Goal: Task Accomplishment & Management: Manage account settings

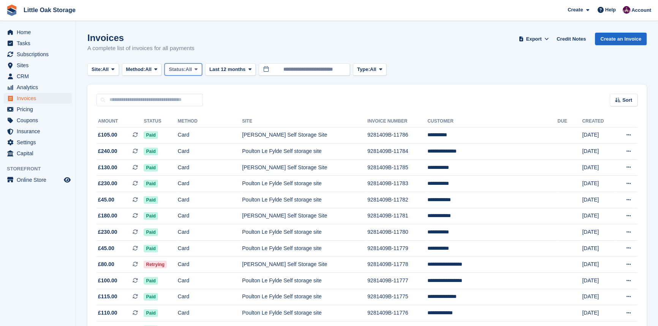
click at [187, 63] on button "Status: All" at bounding box center [183, 69] width 37 height 13
click at [183, 133] on link "Open" at bounding box center [201, 129] width 66 height 14
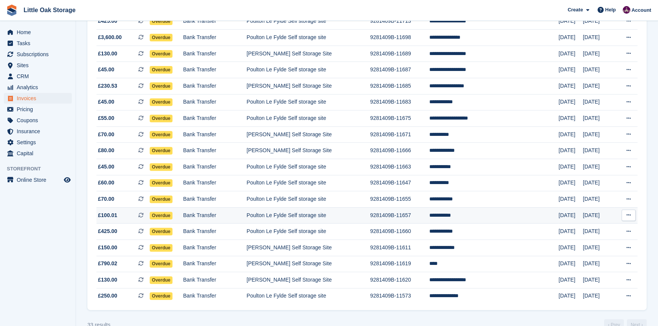
scroll to position [380, 0]
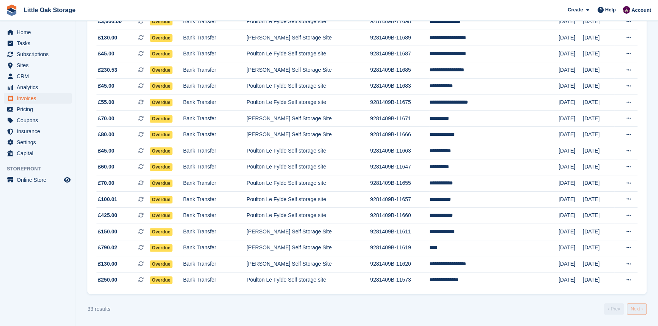
click at [635, 310] on link "Next ›" at bounding box center [637, 309] width 20 height 11
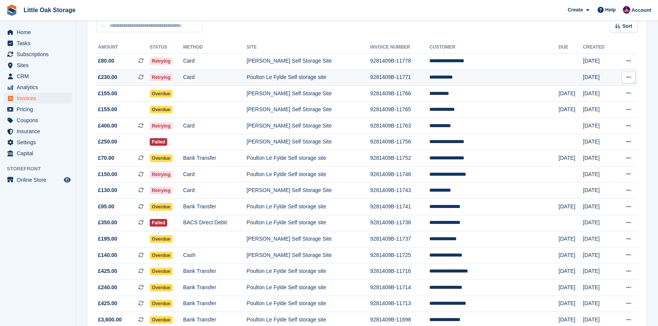
scroll to position [0, 0]
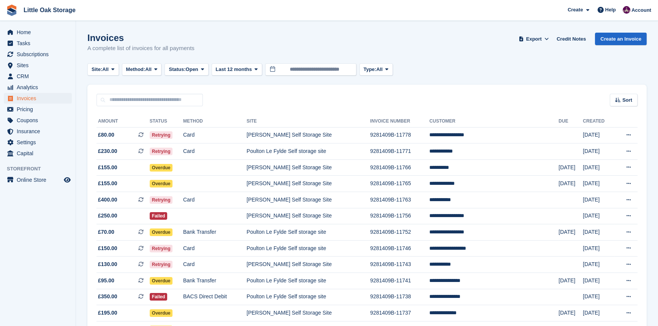
click at [319, 116] on th "Site" at bounding box center [308, 122] width 123 height 12
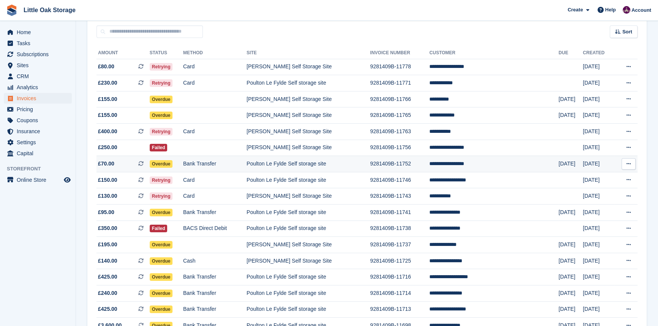
scroll to position [69, 0]
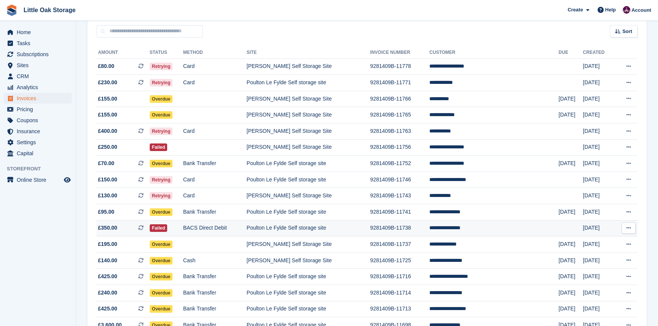
click at [268, 232] on td "Poulton Le Fylde Self storage site" at bounding box center [308, 228] width 123 height 16
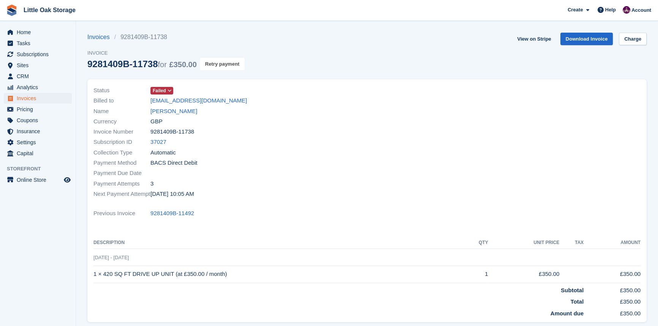
click at [233, 58] on button "Retry payment" at bounding box center [222, 64] width 45 height 13
click at [35, 96] on span "Invoices" at bounding box center [40, 98] width 46 height 11
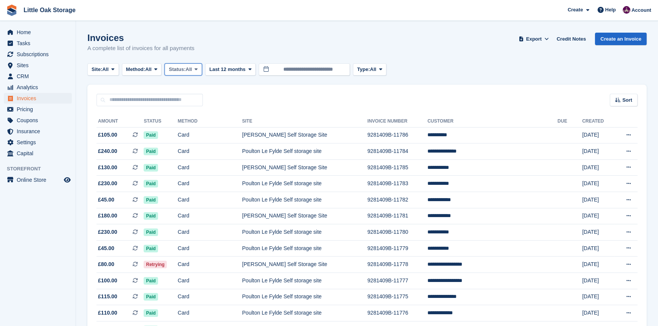
click at [182, 70] on span "Status:" at bounding box center [177, 70] width 17 height 8
click at [196, 124] on link "Open" at bounding box center [201, 129] width 66 height 14
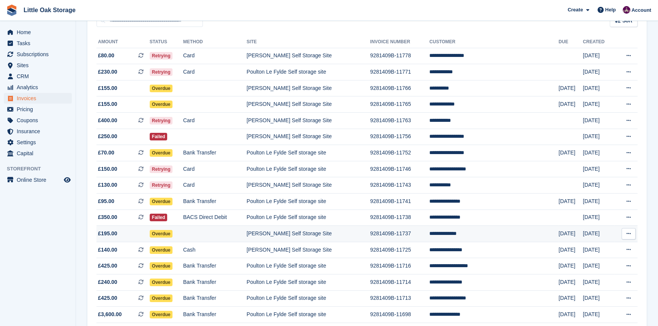
scroll to position [138, 0]
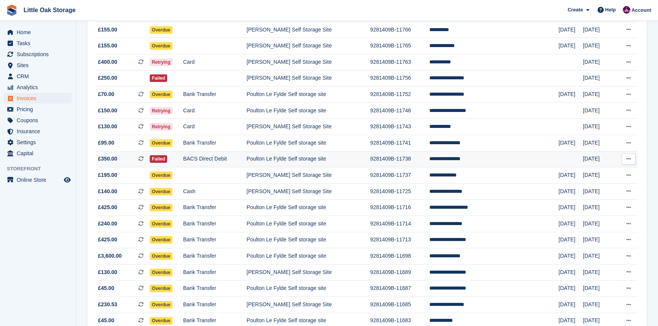
click at [369, 164] on td "Poulton Le Fylde Self storage site" at bounding box center [308, 159] width 123 height 16
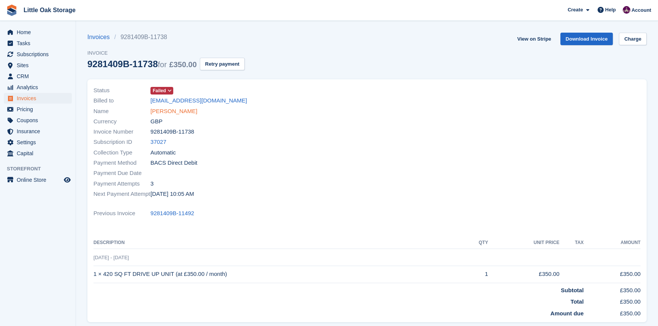
click at [167, 112] on link "mathew singleton" at bounding box center [173, 111] width 47 height 9
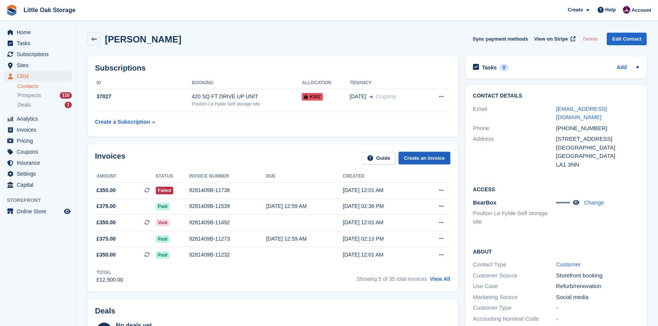
click at [423, 160] on link "Create an Invoice" at bounding box center [425, 158] width 52 height 13
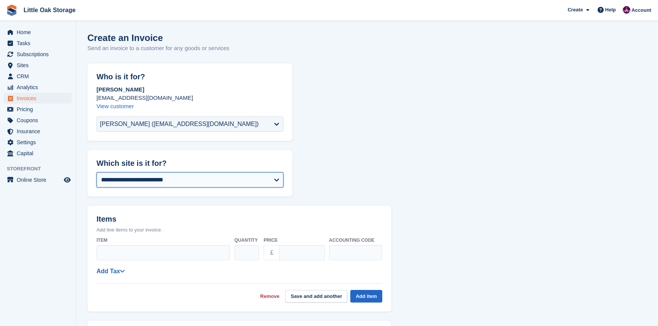
click at [166, 173] on select "**********" at bounding box center [190, 180] width 187 height 15
select select "**"
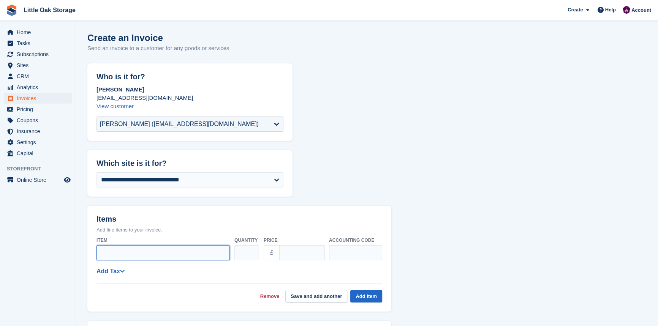
click at [164, 254] on input "Item" at bounding box center [163, 252] width 133 height 15
type input "**********"
drag, startPoint x: 299, startPoint y: 255, endPoint x: 190, endPoint y: 256, distance: 109.5
click at [191, 256] on div "**********" at bounding box center [240, 249] width 286 height 30
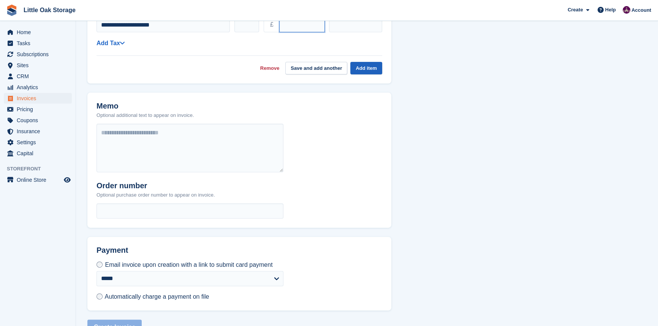
type input "*"
type input "******"
click at [371, 67] on button "Add item" at bounding box center [366, 68] width 32 height 13
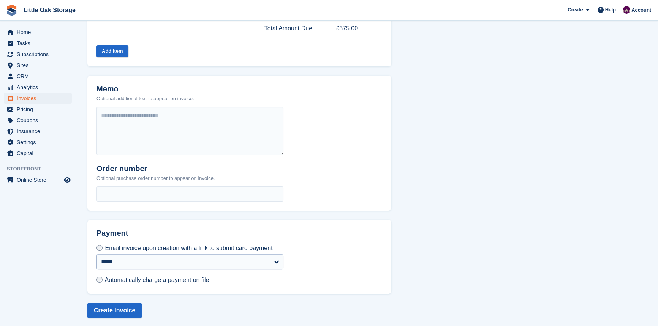
scroll to position [238, 0]
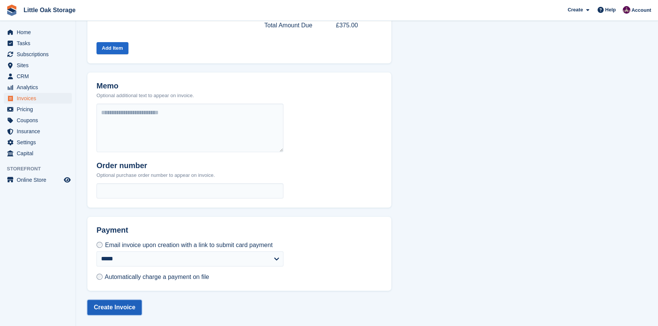
click at [133, 304] on button "Create Invoice" at bounding box center [114, 307] width 54 height 15
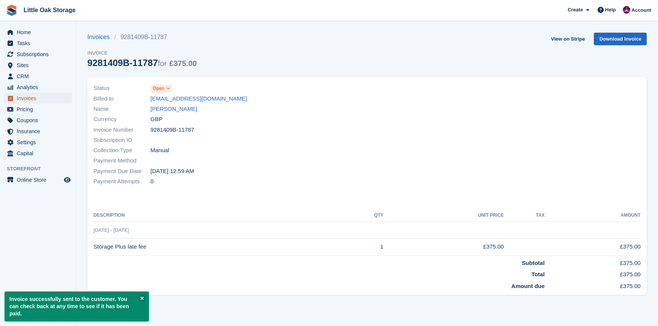
click at [38, 101] on span "Invoices" at bounding box center [40, 98] width 46 height 11
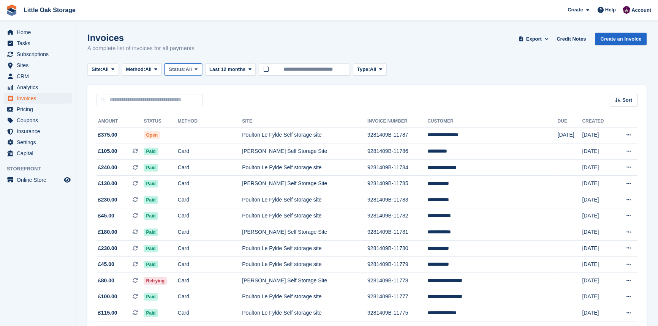
click at [192, 66] on span "All" at bounding box center [189, 70] width 6 height 8
click at [208, 130] on link "Open" at bounding box center [201, 129] width 66 height 14
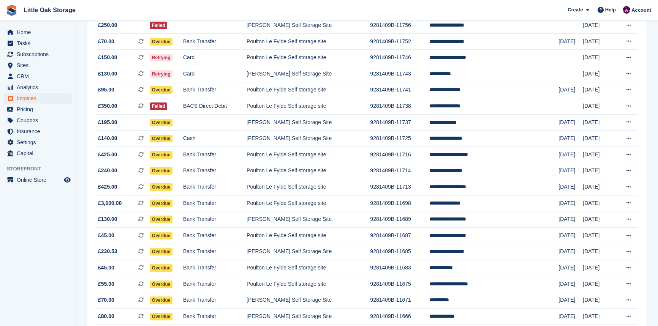
scroll to position [397, 0]
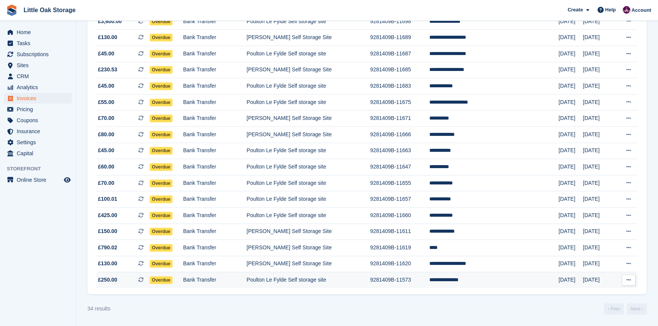
click at [429, 280] on td "9281409B-11573" at bounding box center [399, 280] width 59 height 16
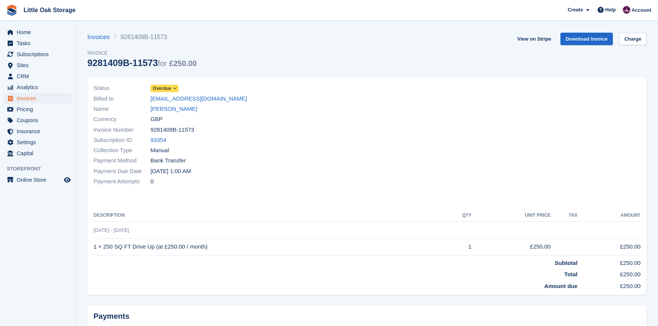
click at [154, 91] on span "Overdue" at bounding box center [162, 88] width 19 height 7
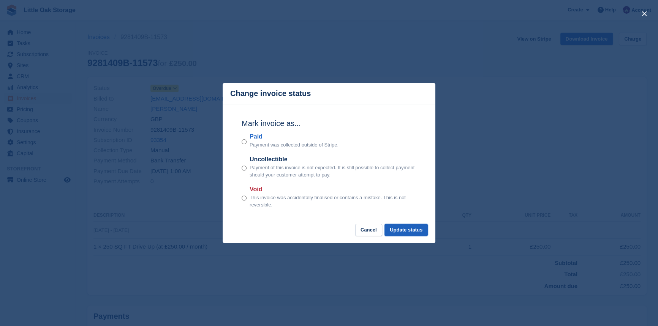
click at [401, 233] on button "Update status" at bounding box center [406, 230] width 43 height 13
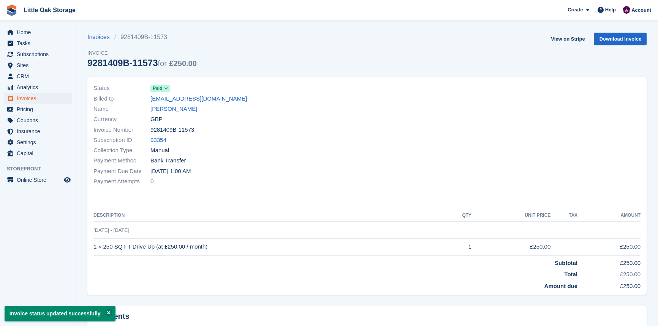
click at [40, 98] on span "Invoices" at bounding box center [40, 98] width 46 height 11
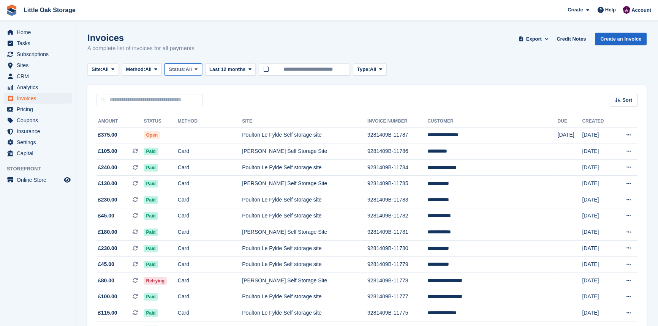
click at [185, 67] on span "Status:" at bounding box center [177, 70] width 17 height 8
click at [190, 125] on link "Open" at bounding box center [201, 129] width 66 height 14
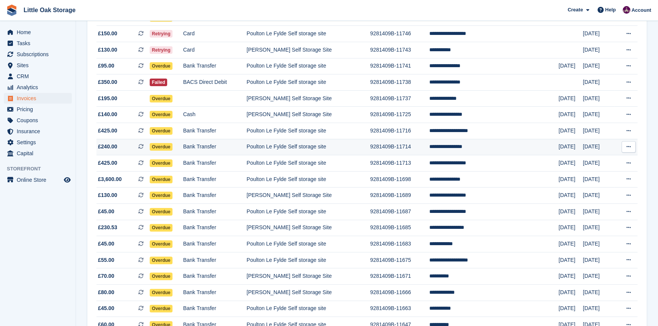
scroll to position [276, 0]
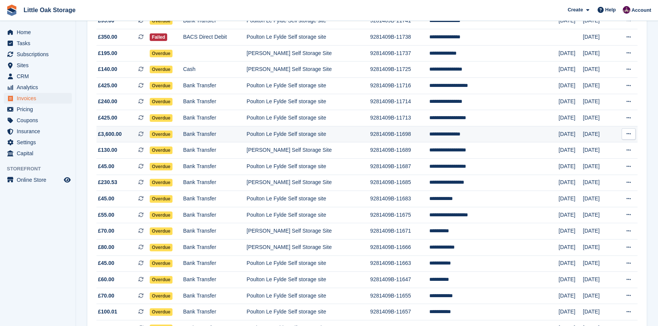
click at [420, 141] on td "9281409B-11698" at bounding box center [399, 134] width 59 height 16
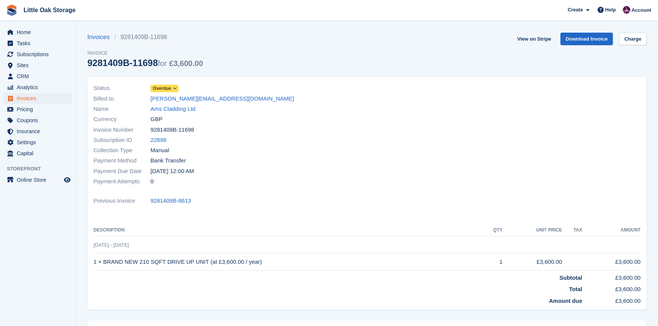
click at [175, 90] on icon at bounding box center [175, 88] width 4 height 5
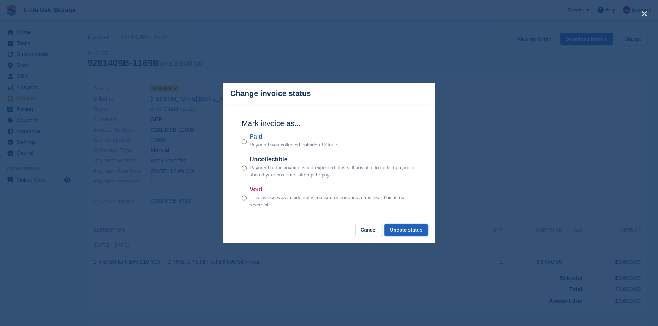
click at [391, 225] on button "Update status" at bounding box center [406, 230] width 43 height 13
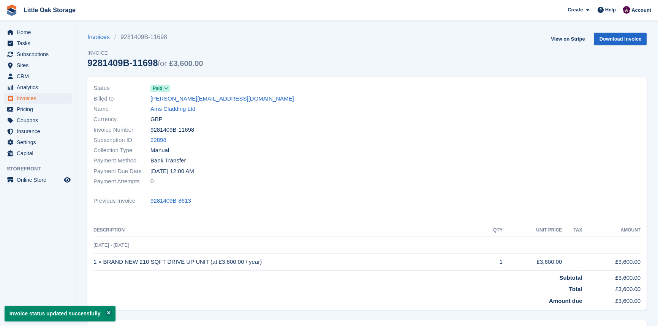
click at [25, 100] on span "Invoices" at bounding box center [40, 98] width 46 height 11
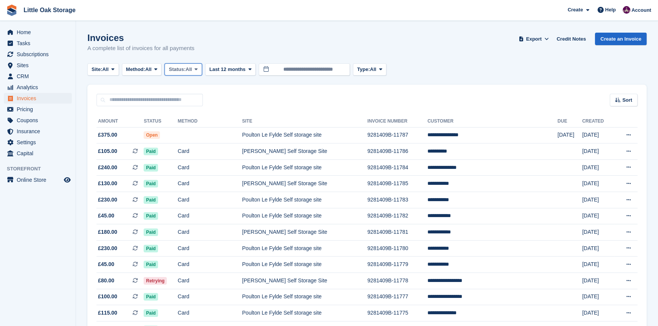
click at [180, 70] on span "Status:" at bounding box center [177, 70] width 17 height 8
click at [189, 126] on link "Open" at bounding box center [201, 129] width 66 height 14
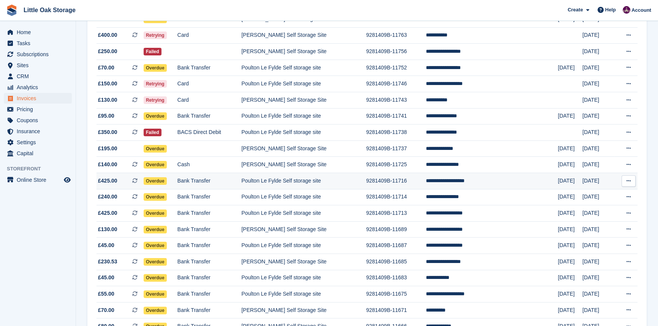
scroll to position [242, 0]
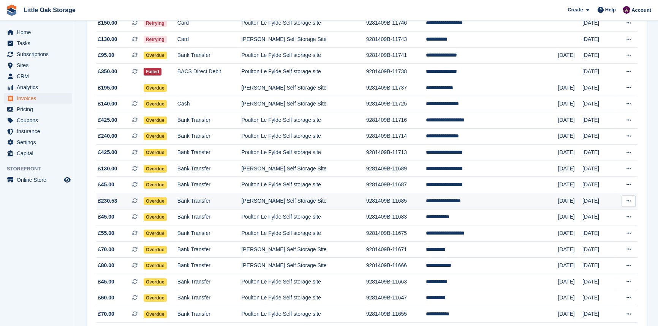
click at [342, 209] on td "[PERSON_NAME] Self Storage Site" at bounding box center [303, 201] width 125 height 16
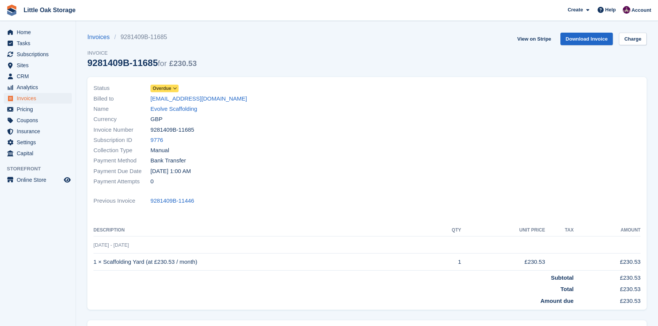
click at [166, 87] on span "Overdue" at bounding box center [162, 88] width 19 height 7
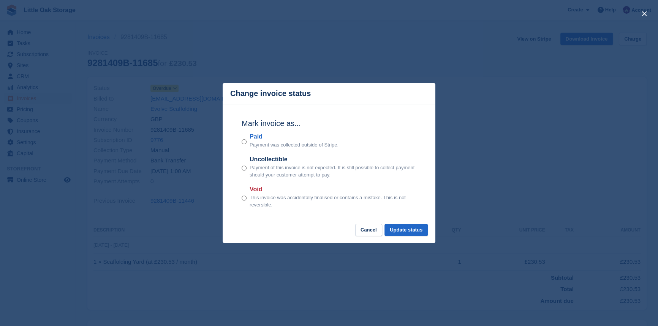
click at [247, 141] on div "Paid Payment was collected outside of Stripe." at bounding box center [329, 140] width 175 height 17
click at [397, 231] on button "Update status" at bounding box center [406, 230] width 43 height 13
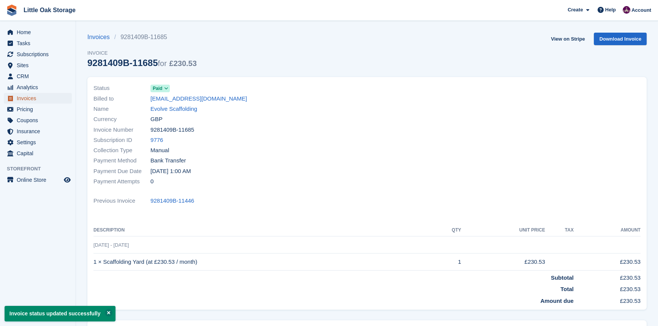
click at [49, 94] on span "Invoices" at bounding box center [40, 98] width 46 height 11
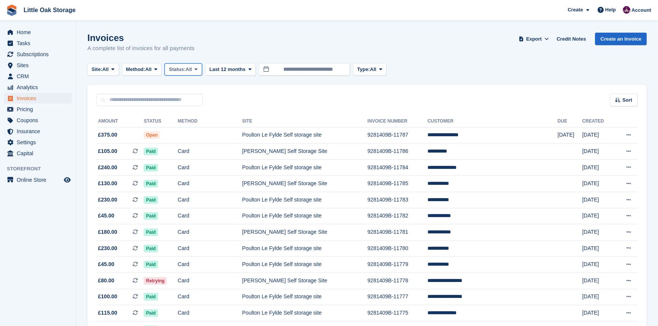
click at [179, 70] on span "Status:" at bounding box center [177, 70] width 17 height 8
click at [191, 128] on link "Open" at bounding box center [201, 129] width 66 height 14
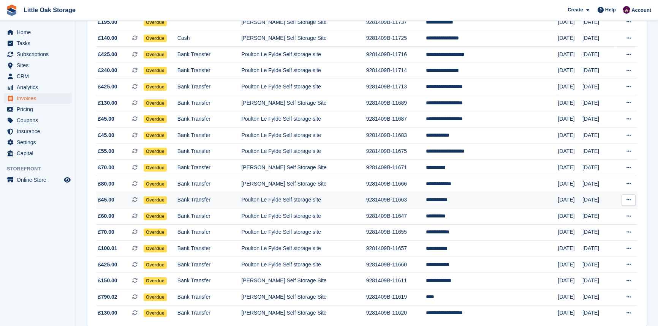
scroll to position [348, 0]
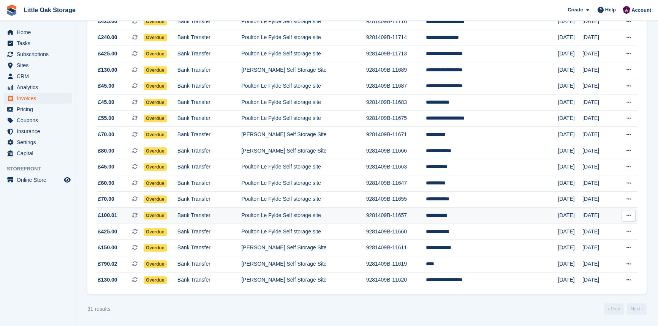
click at [285, 217] on td "Poulton Le Fylde Self storage site" at bounding box center [303, 216] width 125 height 16
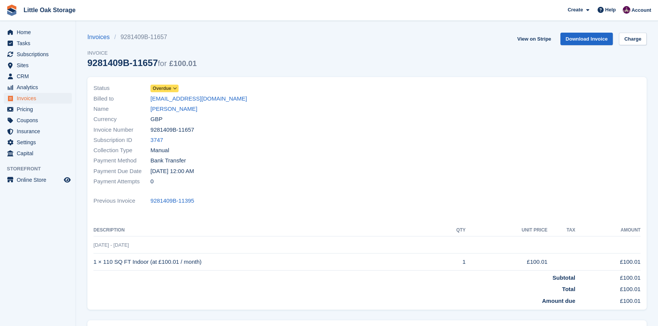
drag, startPoint x: 160, startPoint y: 89, endPoint x: 155, endPoint y: 87, distance: 5.3
click at [160, 89] on span "Overdue" at bounding box center [162, 88] width 19 height 7
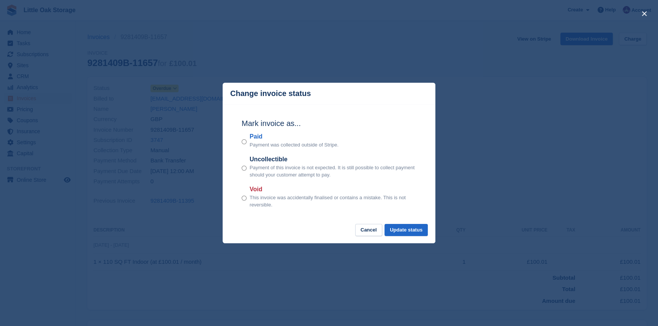
click at [250, 140] on label "Paid" at bounding box center [294, 136] width 89 height 9
click at [411, 228] on button "Update status" at bounding box center [406, 230] width 43 height 13
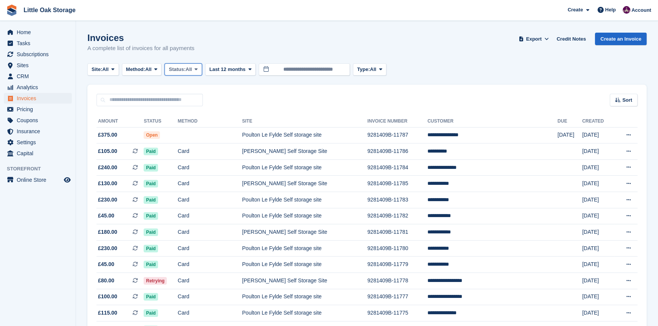
click at [180, 70] on span "Status:" at bounding box center [177, 70] width 17 height 8
click at [190, 136] on link "Void" at bounding box center [201, 142] width 66 height 14
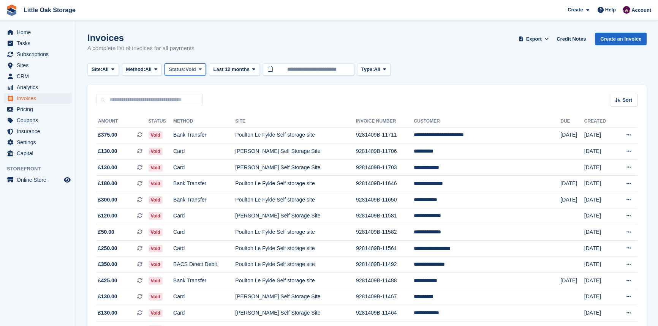
click at [185, 73] on span "Status:" at bounding box center [177, 70] width 17 height 8
click at [197, 125] on link "Open" at bounding box center [201, 129] width 66 height 14
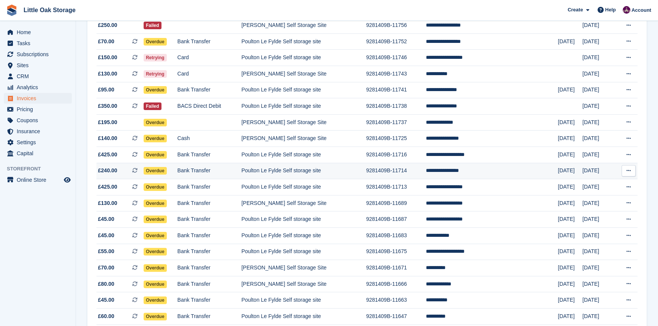
scroll to position [276, 0]
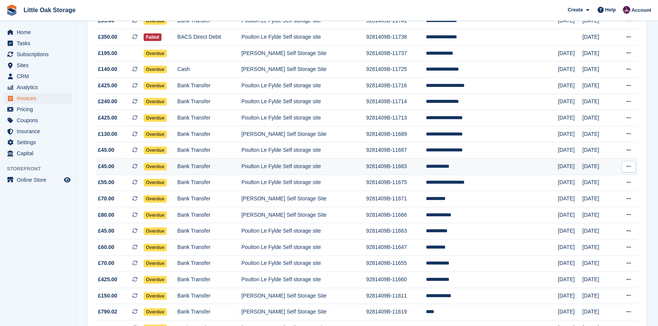
click at [315, 171] on td "Poulton Le Fylde Self storage site" at bounding box center [303, 166] width 125 height 16
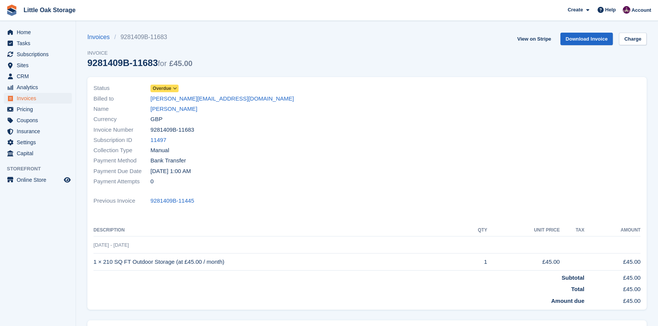
click at [171, 91] on span "Overdue" at bounding box center [164, 89] width 28 height 8
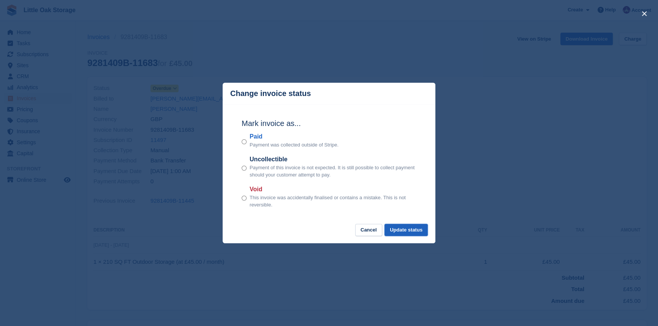
click at [427, 231] on button "Update status" at bounding box center [406, 230] width 43 height 13
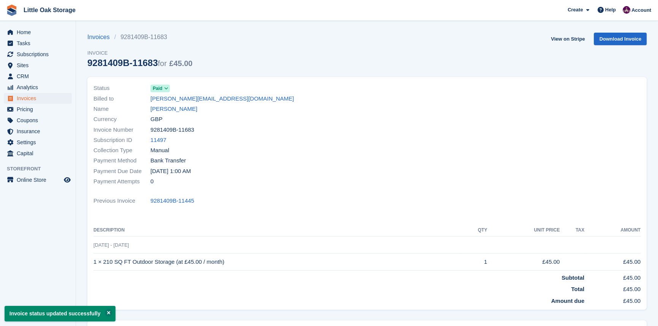
click at [28, 101] on span "Invoices" at bounding box center [40, 98] width 46 height 11
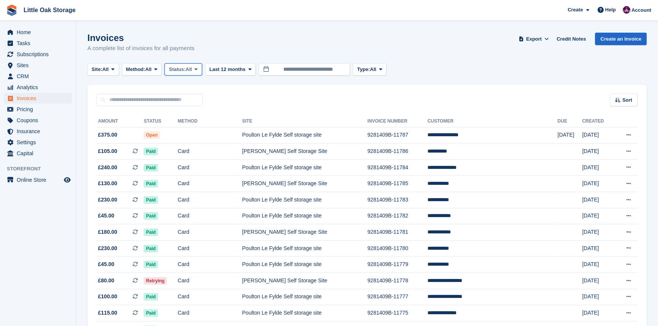
click at [185, 70] on span "Status:" at bounding box center [177, 70] width 17 height 8
click at [206, 125] on link "Open" at bounding box center [201, 129] width 66 height 14
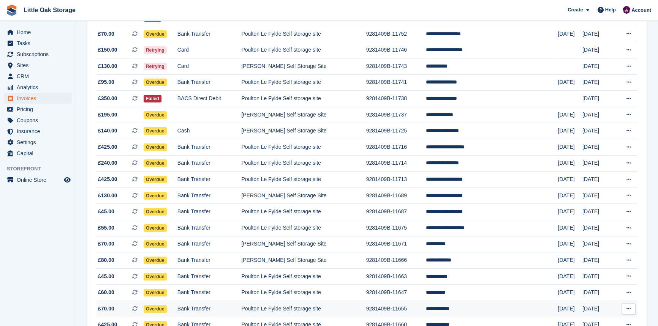
scroll to position [315, 0]
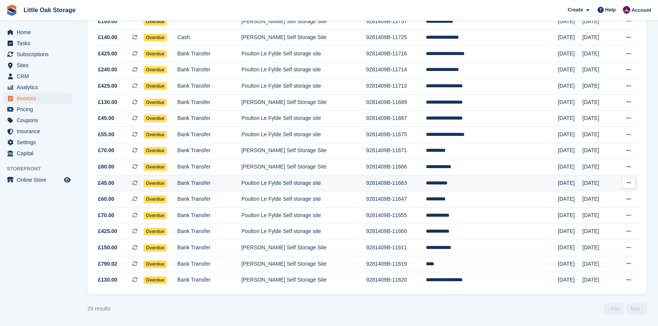
click at [423, 179] on td "9281409B-11663" at bounding box center [396, 183] width 60 height 16
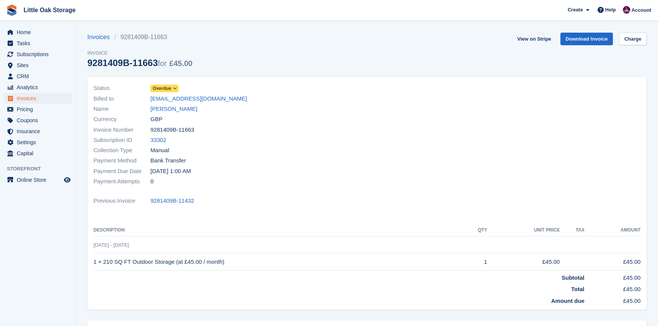
click at [170, 89] on span "Overdue" at bounding box center [162, 88] width 19 height 7
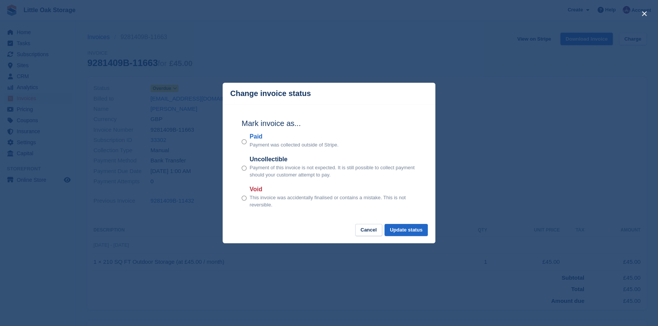
click at [242, 141] on div "Mark invoice as... Paid Payment was collected outside of Stripe. Uncollectible …" at bounding box center [329, 164] width 190 height 120
click at [399, 233] on button "Update status" at bounding box center [406, 230] width 43 height 13
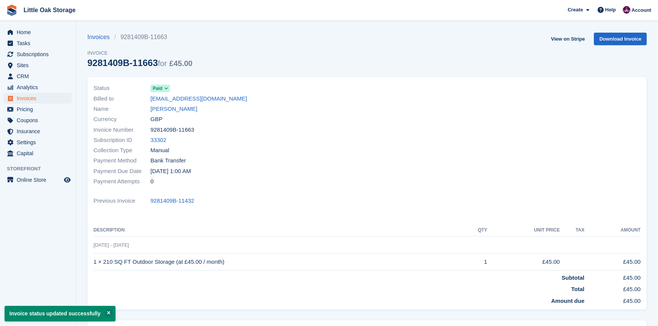
click at [33, 97] on span "Invoices" at bounding box center [40, 98] width 46 height 11
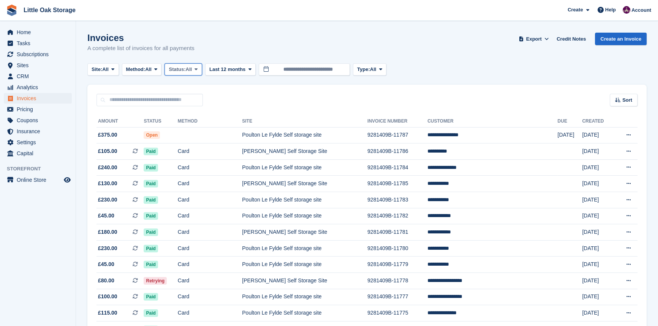
click at [196, 67] on button "Status: All" at bounding box center [183, 69] width 37 height 13
click at [198, 126] on link "Open" at bounding box center [201, 129] width 66 height 14
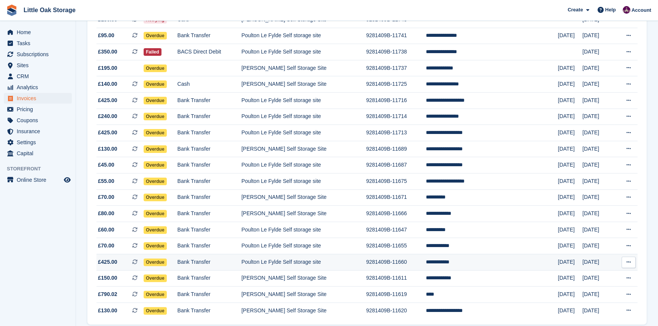
scroll to position [298, 0]
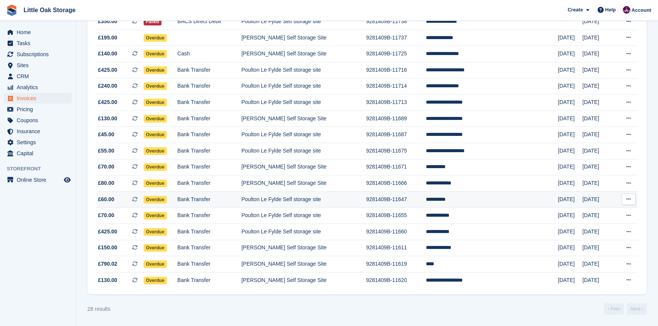
click at [426, 201] on td "9281409B-11647" at bounding box center [396, 200] width 60 height 16
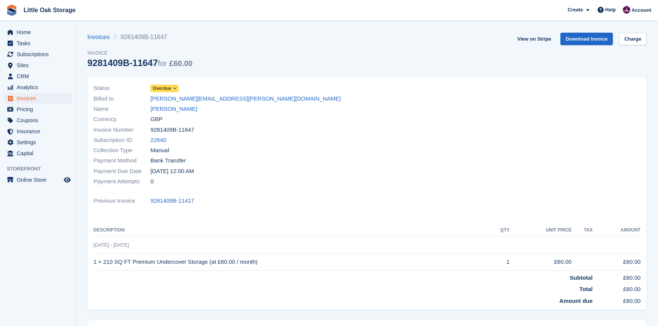
click at [173, 84] on link "Overdue" at bounding box center [164, 88] width 28 height 9
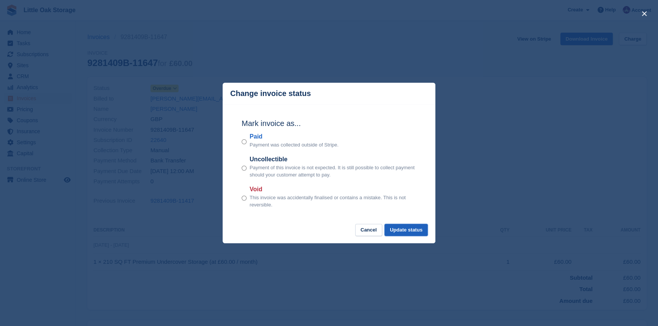
click at [397, 229] on button "Update status" at bounding box center [406, 230] width 43 height 13
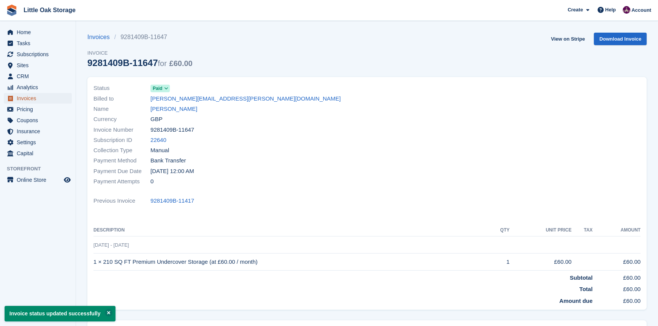
click at [30, 96] on span "Invoices" at bounding box center [40, 98] width 46 height 11
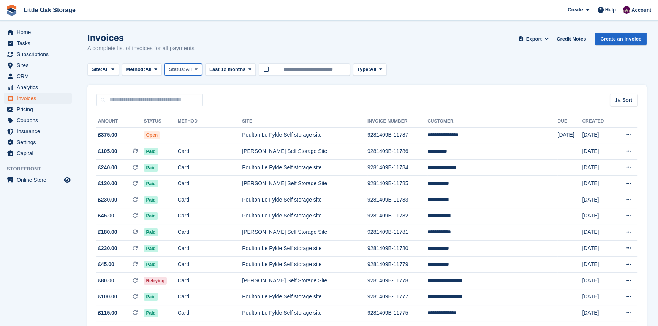
click at [176, 68] on span "Status:" at bounding box center [177, 70] width 17 height 8
click at [203, 129] on link "Open" at bounding box center [201, 129] width 66 height 14
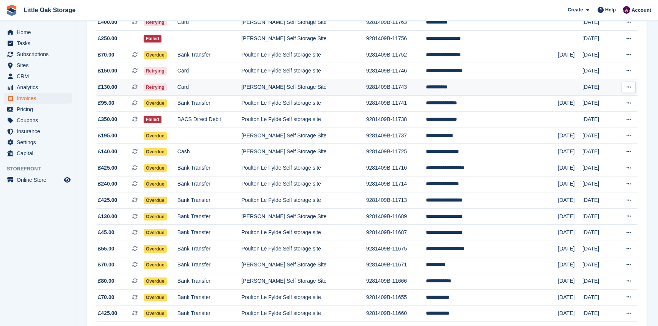
scroll to position [144, 0]
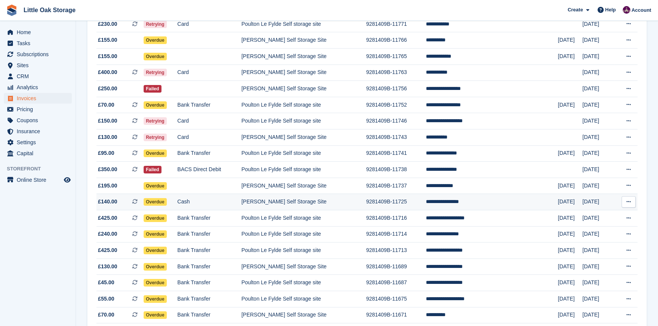
click at [366, 211] on td "[PERSON_NAME] Self Storage Site" at bounding box center [303, 202] width 125 height 16
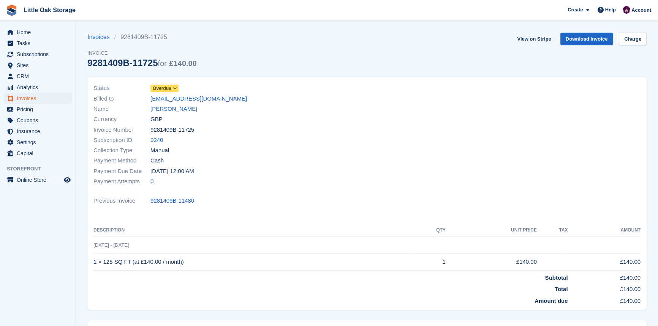
click at [169, 89] on span "Overdue" at bounding box center [162, 88] width 19 height 7
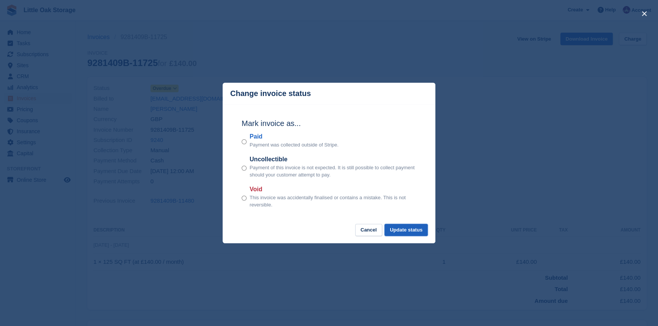
click at [399, 232] on button "Update status" at bounding box center [406, 230] width 43 height 13
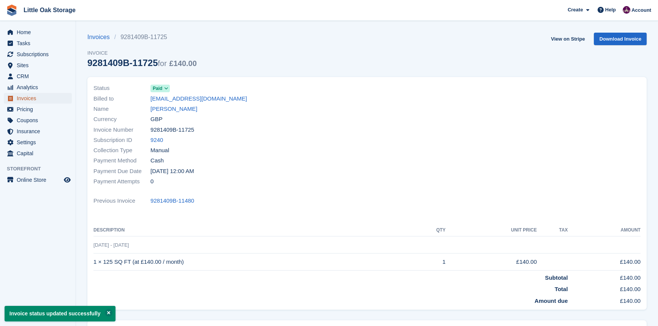
click at [28, 99] on span "Invoices" at bounding box center [40, 98] width 46 height 11
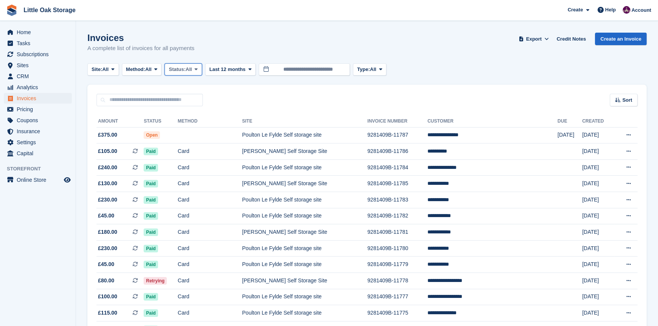
click at [178, 69] on span "Status:" at bounding box center [177, 70] width 17 height 8
click at [196, 131] on link "Open" at bounding box center [201, 129] width 66 height 14
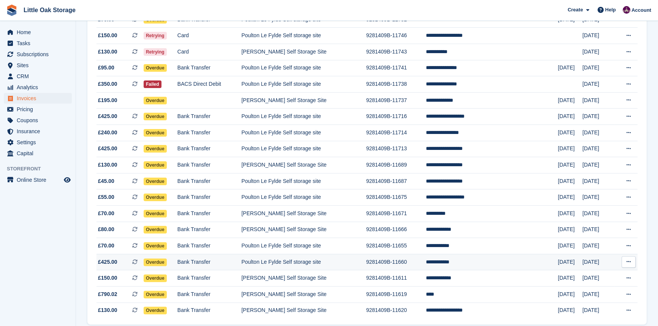
scroll to position [266, 0]
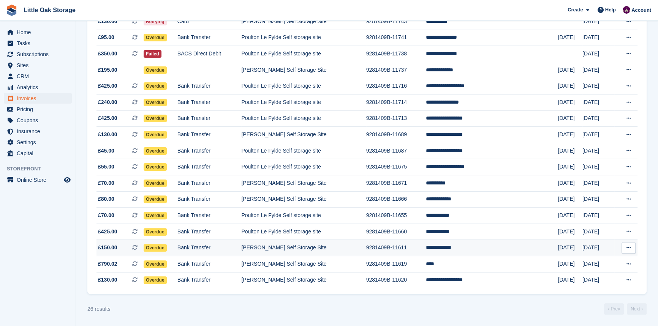
click at [341, 247] on td "[PERSON_NAME] Self Storage Site" at bounding box center [303, 248] width 125 height 16
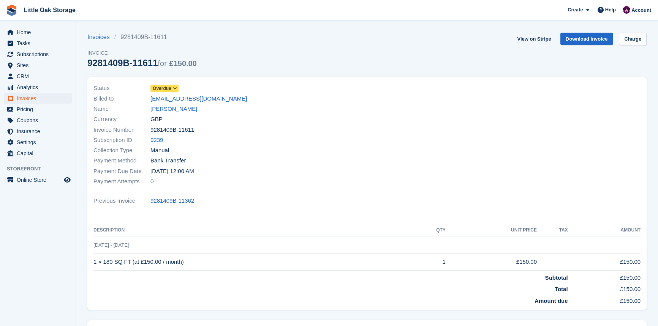
click at [175, 91] on span at bounding box center [175, 88] width 6 height 6
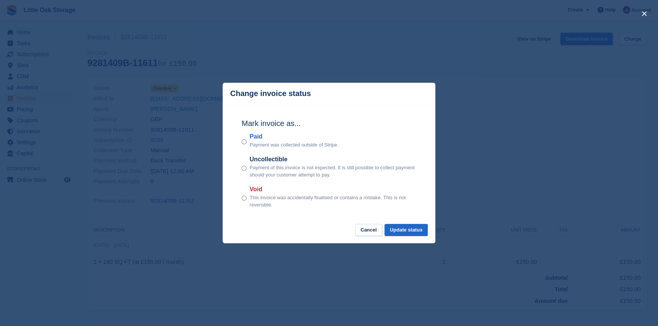
click at [241, 141] on div "Mark invoice as... Paid Payment was collected outside of Stripe. Uncollectible …" at bounding box center [329, 164] width 190 height 120
click at [404, 235] on button "Update status" at bounding box center [406, 230] width 43 height 13
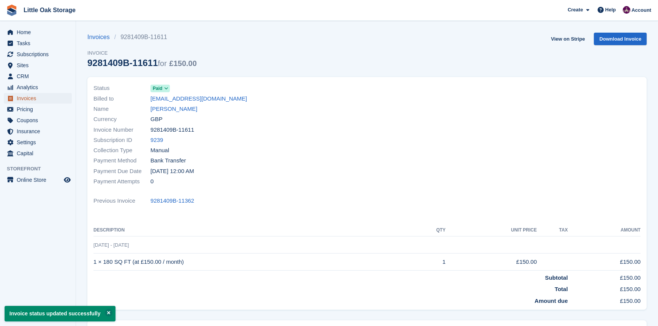
click at [23, 98] on span "Invoices" at bounding box center [40, 98] width 46 height 11
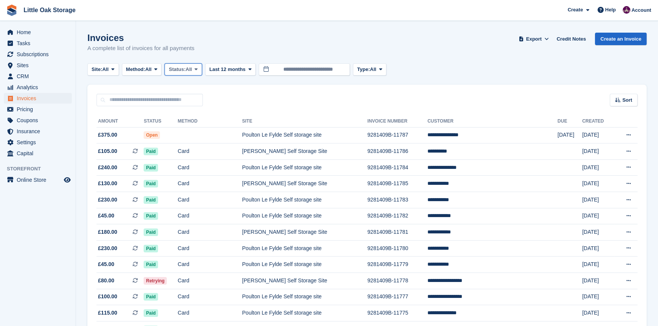
click at [185, 72] on span "Status:" at bounding box center [177, 70] width 17 height 8
click at [192, 130] on link "Open" at bounding box center [201, 129] width 66 height 14
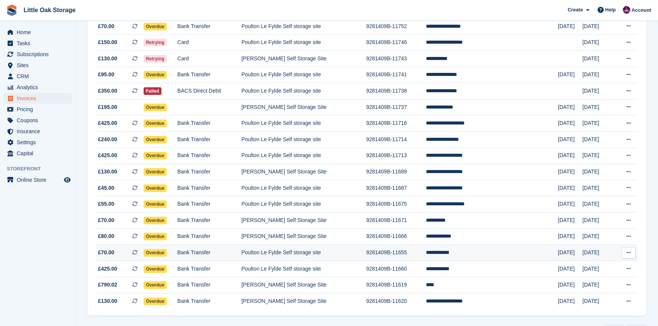
scroll to position [249, 0]
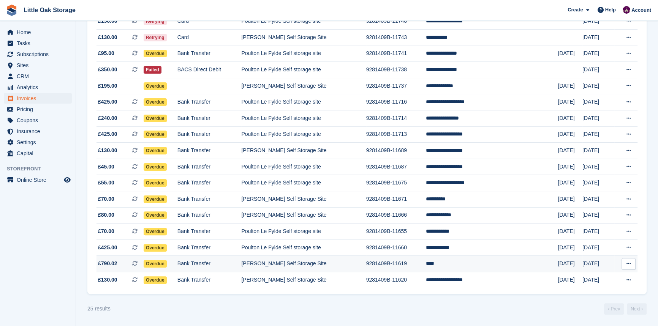
click at [306, 258] on td "[PERSON_NAME] Self Storage Site" at bounding box center [303, 264] width 125 height 16
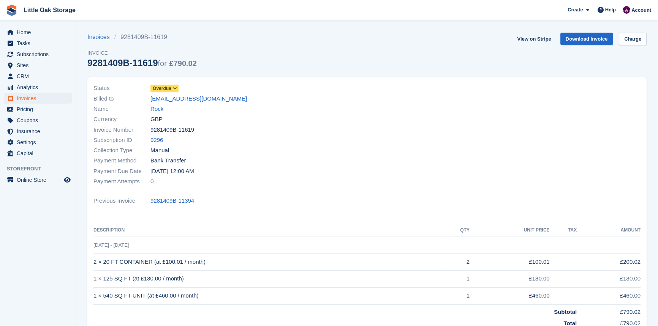
click at [166, 87] on span "Overdue" at bounding box center [162, 88] width 19 height 7
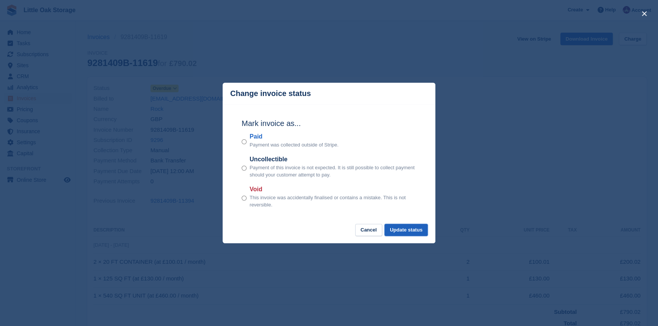
click at [403, 230] on button "Update status" at bounding box center [406, 230] width 43 height 13
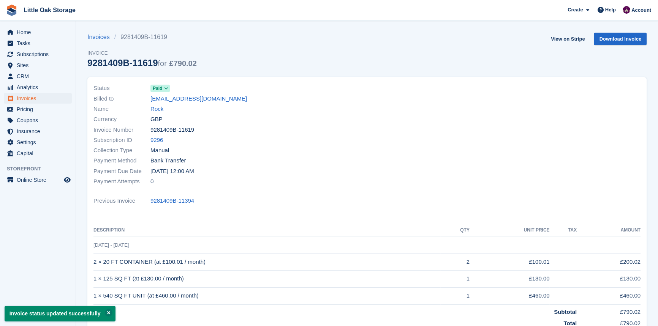
click at [21, 96] on span "Invoices" at bounding box center [40, 98] width 46 height 11
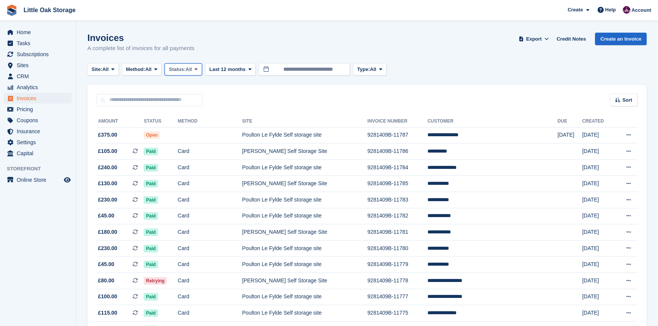
click at [178, 69] on span "Status:" at bounding box center [177, 70] width 17 height 8
click at [187, 128] on link "Open" at bounding box center [201, 129] width 66 height 14
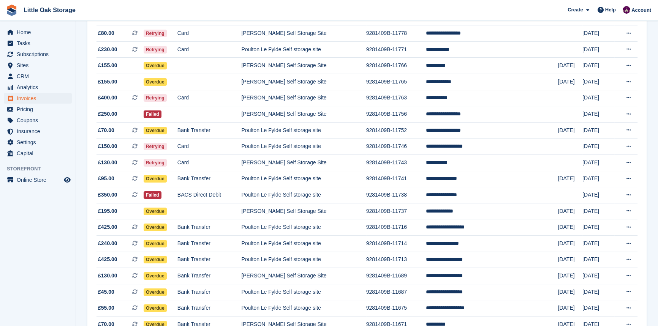
scroll to position [233, 0]
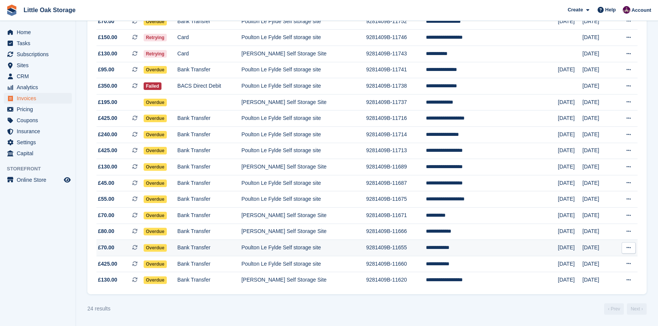
click at [426, 246] on td "9281409B-11655" at bounding box center [396, 248] width 60 height 16
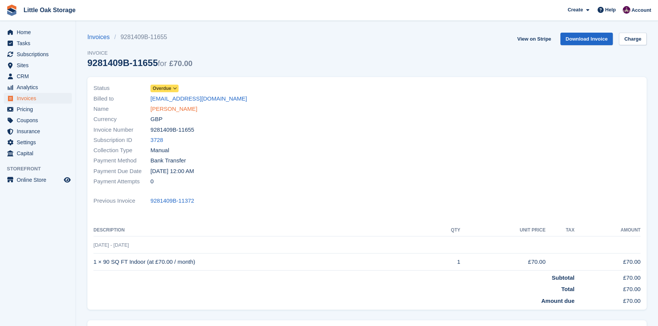
click at [163, 112] on link "[PERSON_NAME]" at bounding box center [173, 109] width 47 height 9
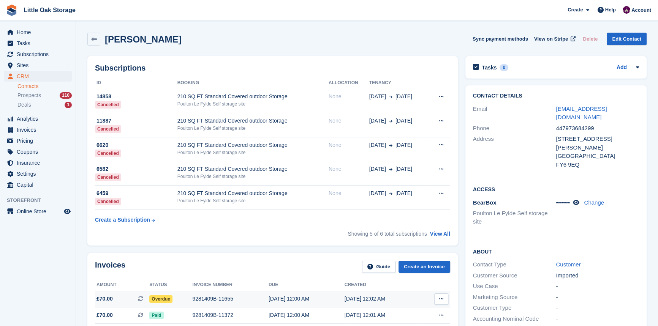
click at [258, 302] on div "9281409B-11655" at bounding box center [230, 299] width 76 height 8
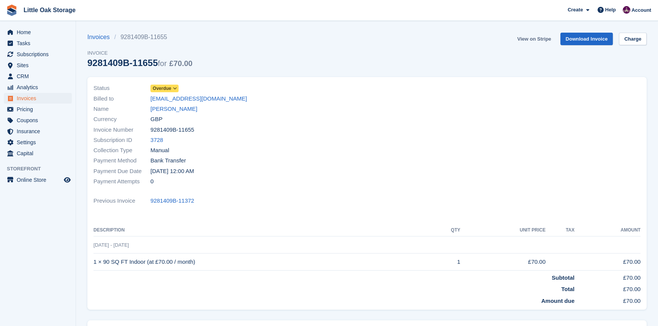
click at [540, 39] on link "View on Stripe" at bounding box center [534, 39] width 40 height 13
click at [25, 95] on span "Invoices" at bounding box center [40, 98] width 46 height 11
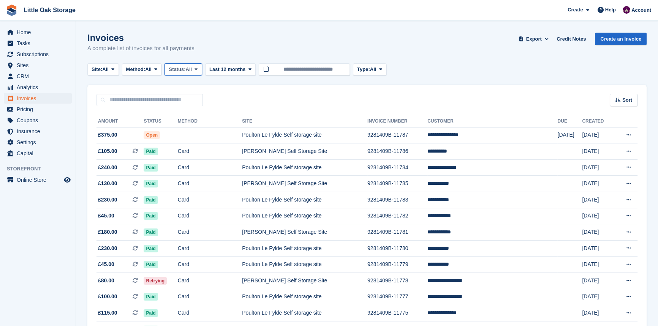
click at [184, 71] on span "Status:" at bounding box center [177, 70] width 17 height 8
click at [184, 131] on link "Open" at bounding box center [201, 129] width 66 height 14
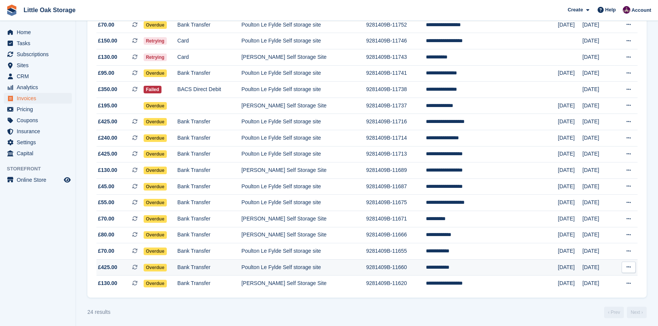
scroll to position [233, 0]
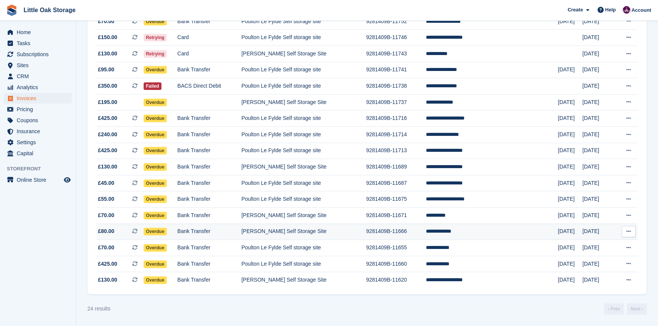
drag, startPoint x: 260, startPoint y: 230, endPoint x: 275, endPoint y: 238, distance: 16.8
click at [242, 230] on td "Bank Transfer" at bounding box center [209, 232] width 64 height 16
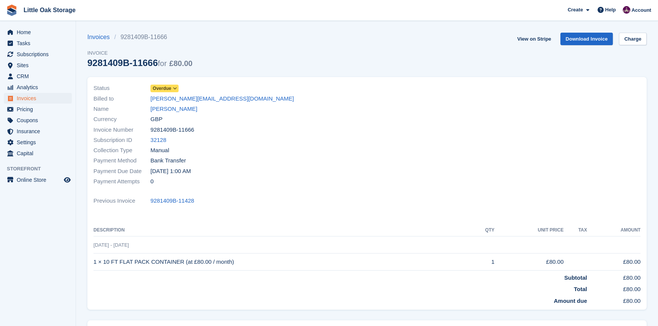
click at [170, 91] on span "Overdue" at bounding box center [162, 88] width 19 height 7
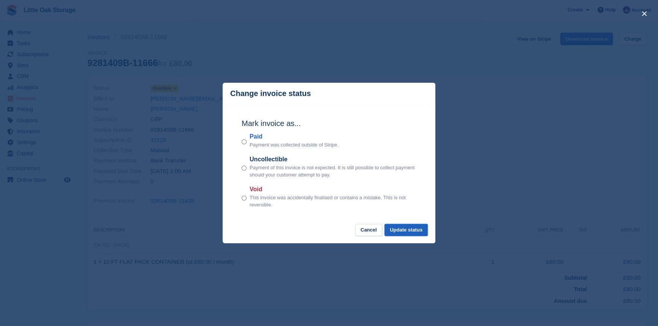
click at [396, 229] on button "Update status" at bounding box center [406, 230] width 43 height 13
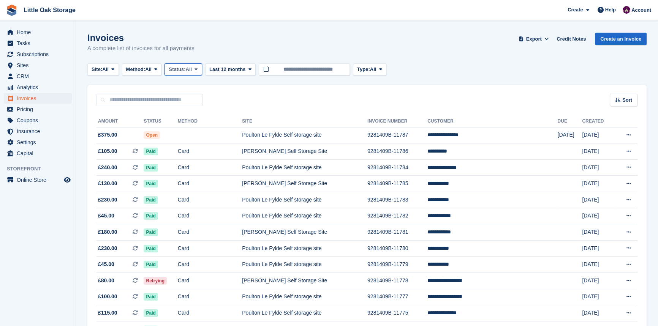
click at [185, 72] on span "Status:" at bounding box center [177, 70] width 17 height 8
click at [195, 126] on link "Open" at bounding box center [201, 129] width 66 height 14
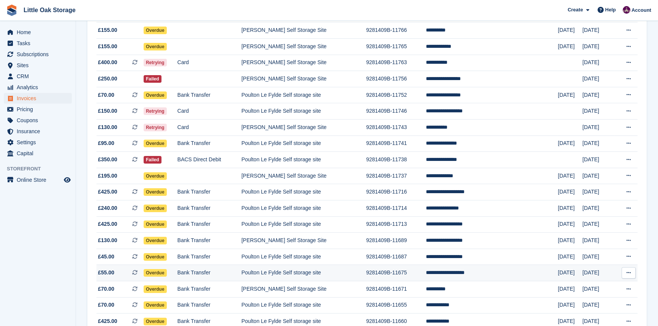
scroll to position [207, 0]
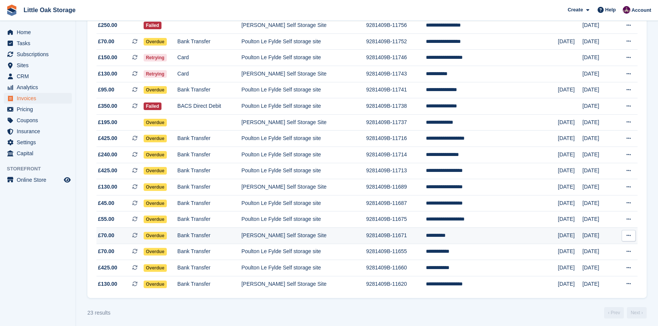
click at [366, 238] on td "[PERSON_NAME] Self Storage Site" at bounding box center [303, 236] width 125 height 16
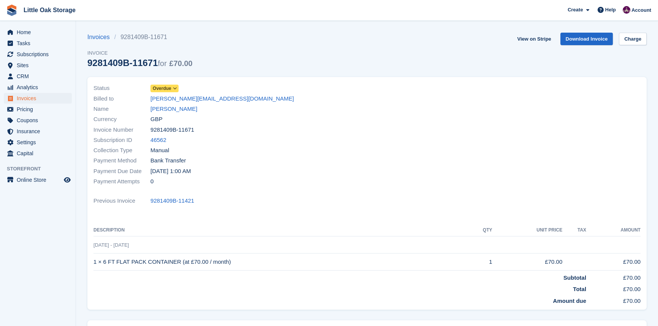
click at [167, 87] on span "Overdue" at bounding box center [162, 88] width 19 height 7
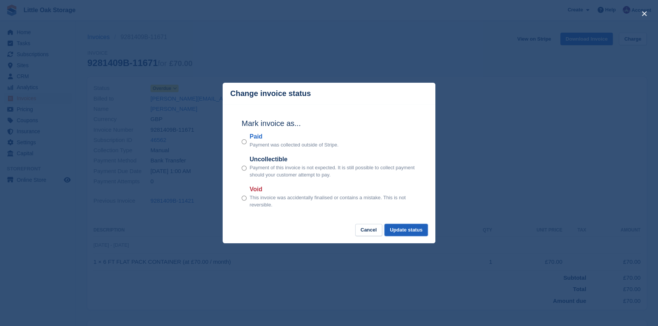
click at [409, 228] on button "Update status" at bounding box center [406, 230] width 43 height 13
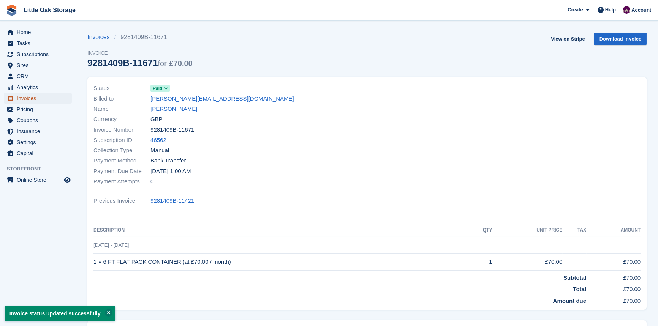
click at [41, 97] on span "Invoices" at bounding box center [40, 98] width 46 height 11
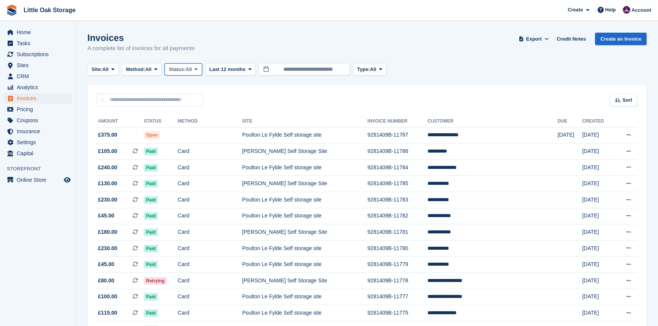
click at [185, 67] on span "Status:" at bounding box center [177, 70] width 17 height 8
click at [180, 129] on link "Open" at bounding box center [201, 129] width 66 height 14
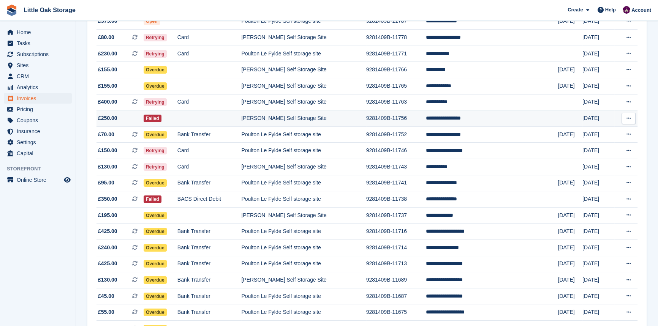
scroll to position [173, 0]
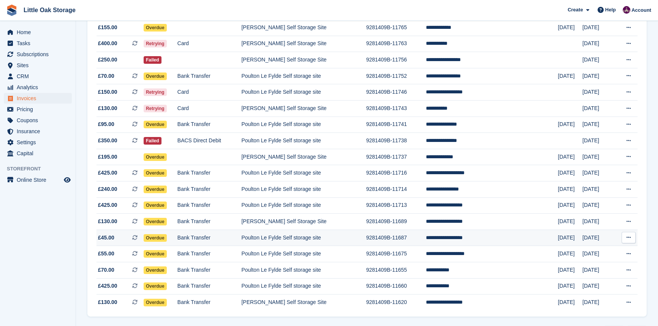
click at [334, 241] on td "Poulton Le Fylde Self storage site" at bounding box center [303, 238] width 125 height 16
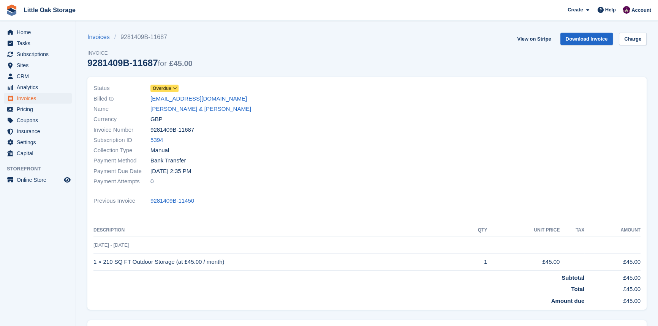
click at [161, 92] on span "Overdue" at bounding box center [162, 88] width 19 height 7
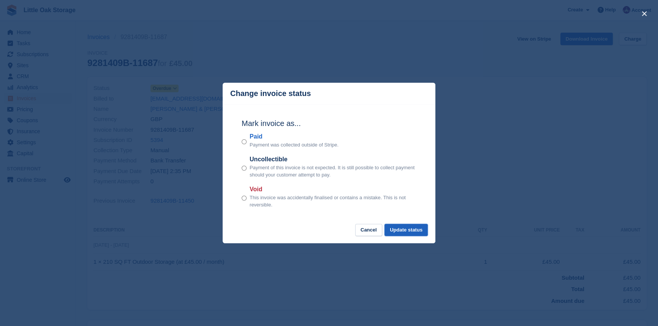
click at [414, 232] on button "Update status" at bounding box center [406, 230] width 43 height 13
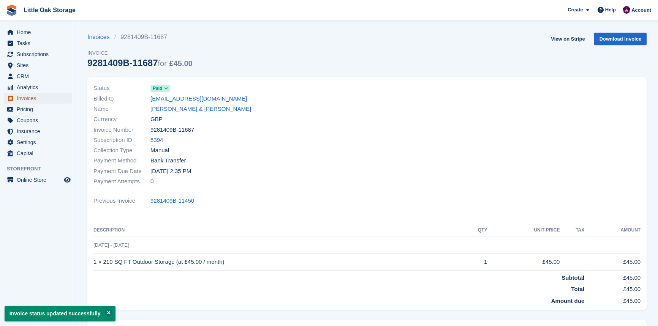
click at [21, 98] on span "Invoices" at bounding box center [40, 98] width 46 height 11
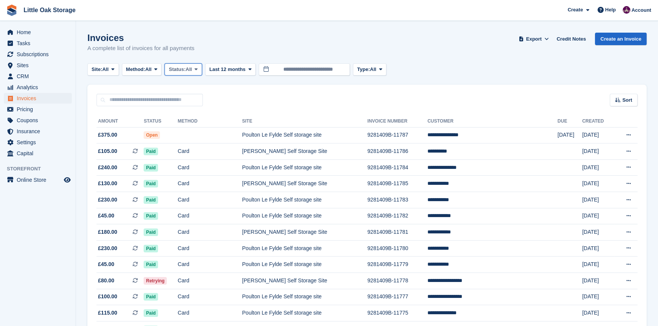
click at [185, 71] on span "Status:" at bounding box center [177, 70] width 17 height 8
click at [191, 133] on link "Open" at bounding box center [201, 129] width 66 height 14
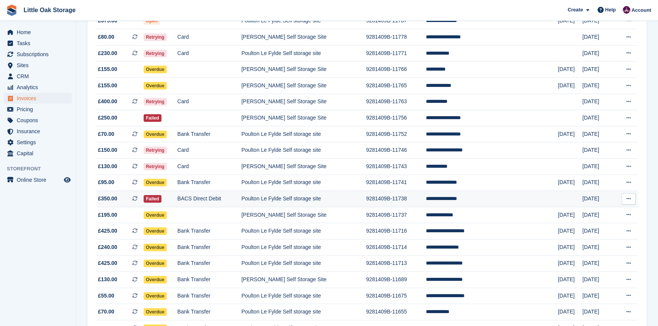
scroll to position [114, 0]
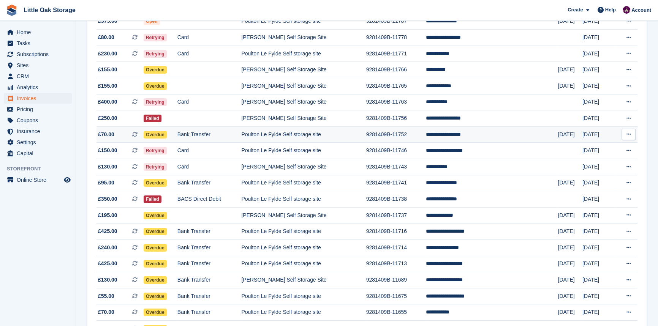
click at [366, 133] on td "Poulton Le Fylde Self storage site" at bounding box center [303, 135] width 125 height 16
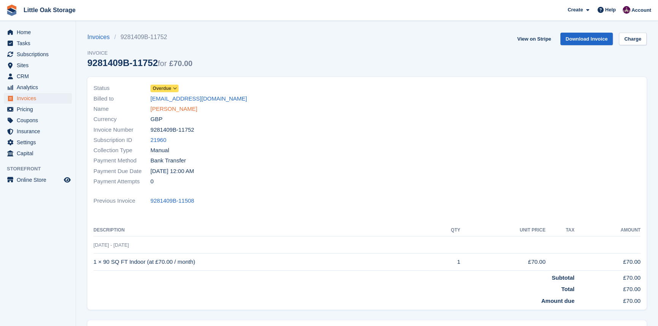
click at [184, 110] on link "[PERSON_NAME]" at bounding box center [173, 109] width 47 height 9
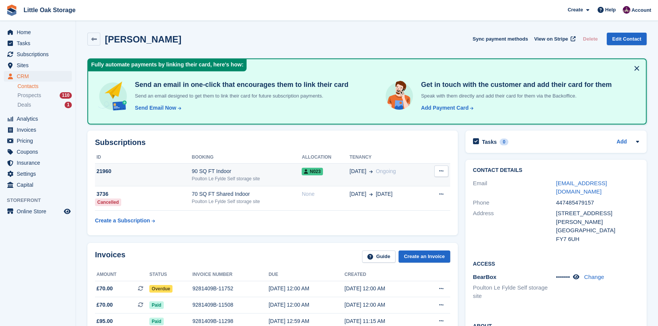
drag, startPoint x: 257, startPoint y: 174, endPoint x: 270, endPoint y: 179, distance: 14.1
click at [257, 176] on div "Poulton Le Fylde Self storage site" at bounding box center [247, 179] width 110 height 7
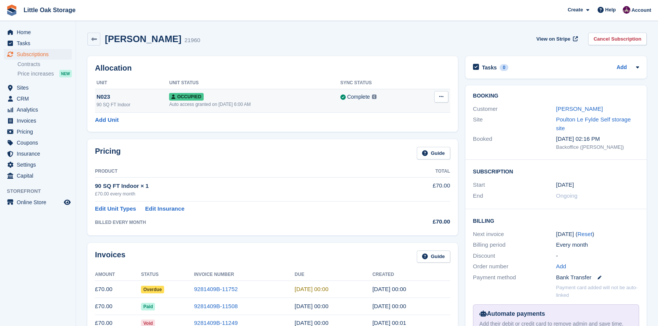
click at [442, 101] on button at bounding box center [441, 96] width 14 height 11
click at [403, 115] on p "Overlock" at bounding box center [412, 112] width 66 height 10
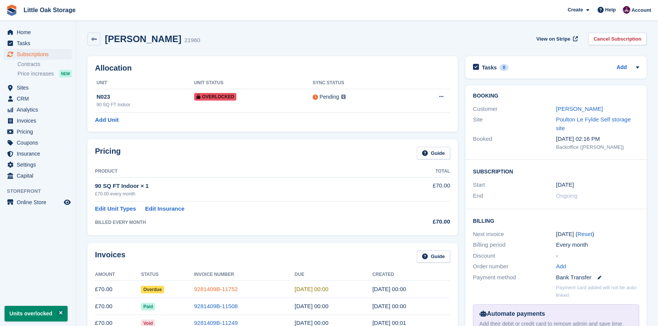
click at [219, 287] on link "9281409B-11752" at bounding box center [216, 289] width 44 height 6
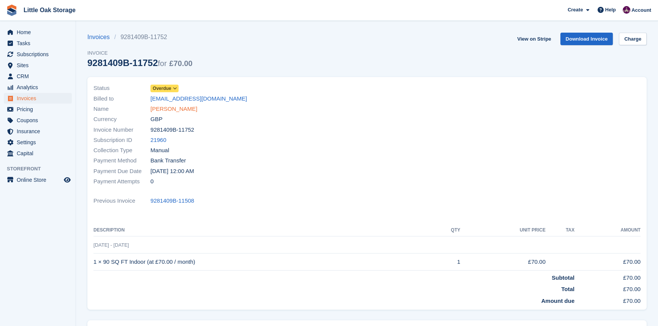
click at [182, 110] on link "[PERSON_NAME]" at bounding box center [173, 109] width 47 height 9
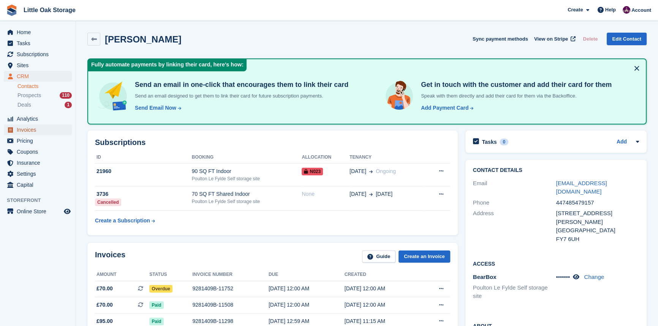
click at [38, 132] on span "Invoices" at bounding box center [40, 130] width 46 height 11
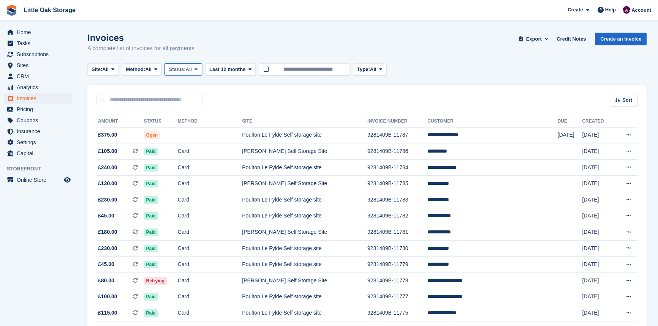
click at [192, 68] on span "All" at bounding box center [189, 70] width 6 height 8
click at [211, 130] on link "Open" at bounding box center [201, 129] width 66 height 14
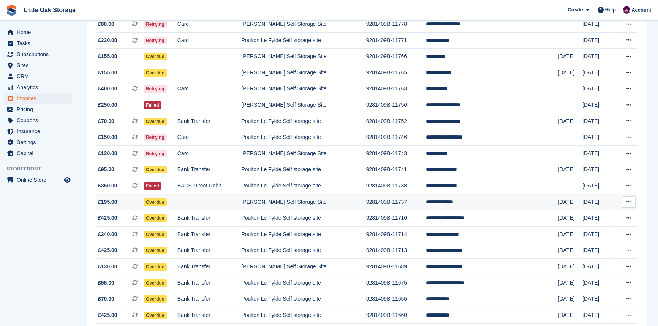
scroll to position [183, 0]
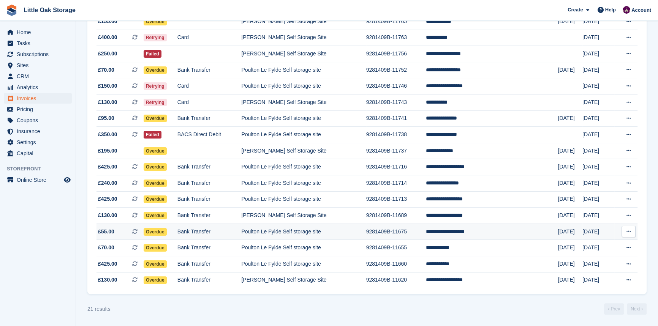
drag, startPoint x: 381, startPoint y: 233, endPoint x: 375, endPoint y: 228, distance: 7.5
click at [366, 233] on td "Poulton Le Fylde Self storage site" at bounding box center [303, 232] width 125 height 16
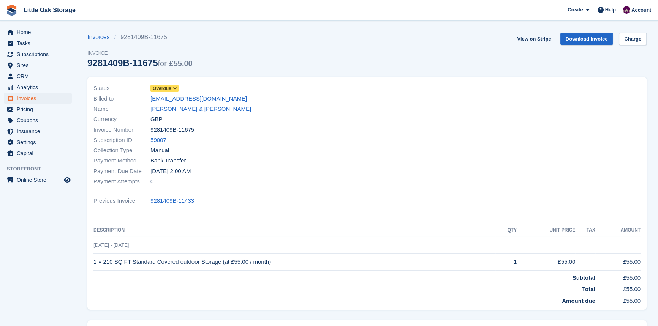
click at [176, 84] on link "Overdue" at bounding box center [164, 88] width 28 height 9
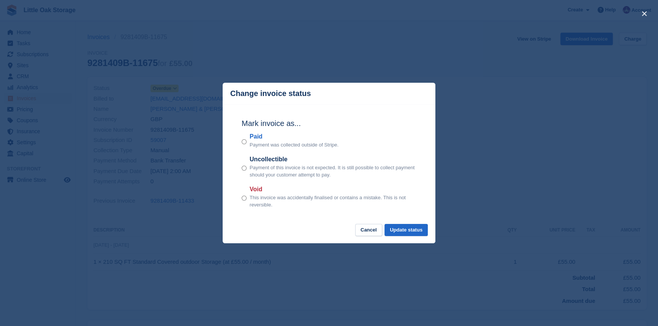
click at [246, 143] on div "Paid Payment was collected outside of Stripe." at bounding box center [329, 140] width 175 height 17
click at [409, 232] on button "Update status" at bounding box center [406, 230] width 43 height 13
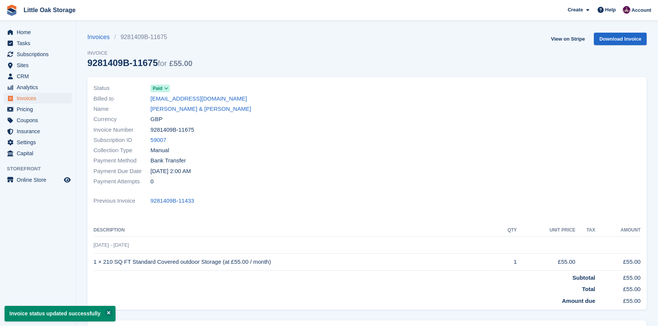
click at [34, 98] on span "Invoices" at bounding box center [40, 98] width 46 height 11
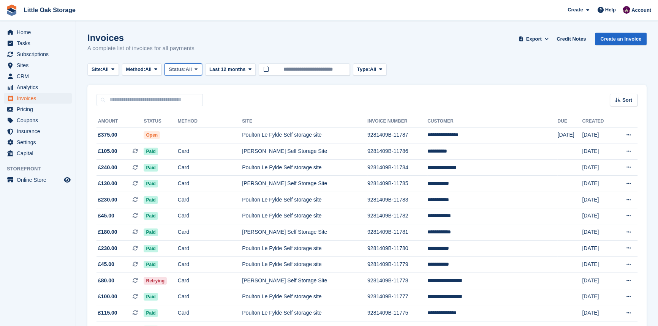
click at [185, 67] on span "Status:" at bounding box center [177, 70] width 17 height 8
click at [198, 131] on link "Open" at bounding box center [201, 129] width 66 height 14
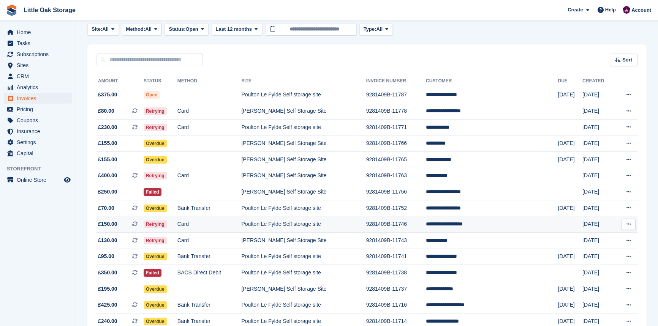
scroll to position [69, 0]
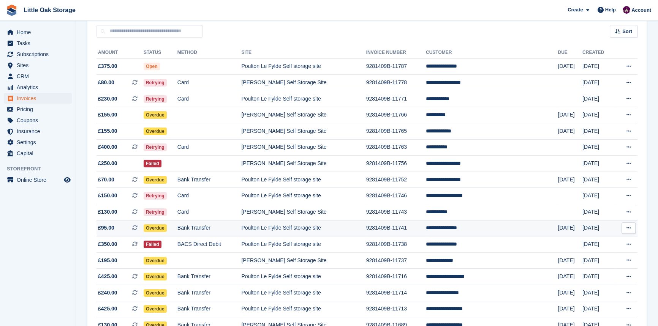
click at [353, 228] on td "Poulton Le Fylde Self storage site" at bounding box center [303, 228] width 125 height 16
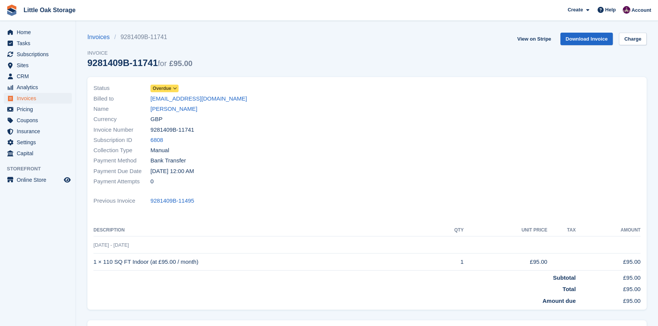
click at [177, 90] on span at bounding box center [175, 88] width 6 height 6
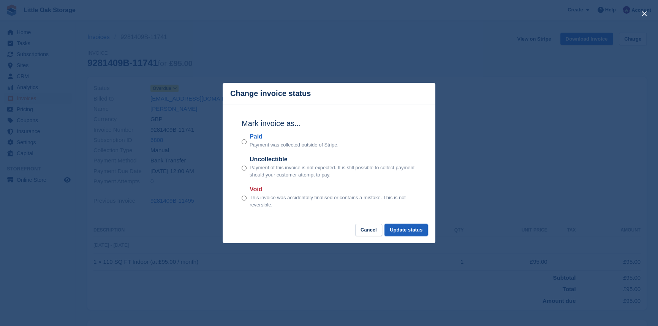
click at [418, 229] on button "Update status" at bounding box center [406, 230] width 43 height 13
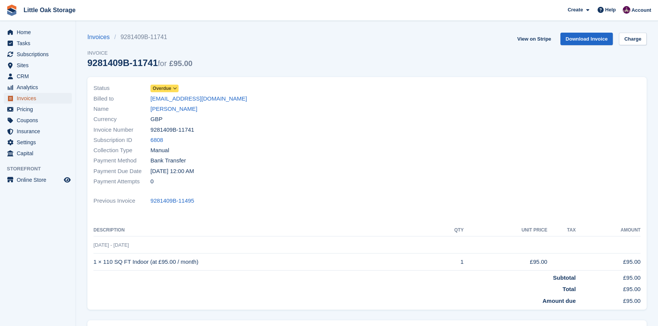
click at [36, 100] on span "Invoices" at bounding box center [40, 98] width 46 height 11
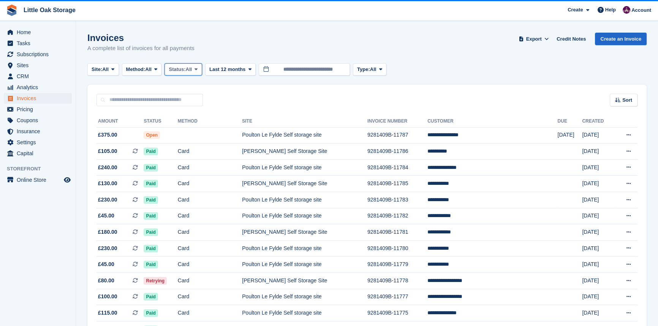
click at [178, 68] on span "Status:" at bounding box center [177, 70] width 17 height 8
click at [187, 125] on link "Open" at bounding box center [201, 129] width 66 height 14
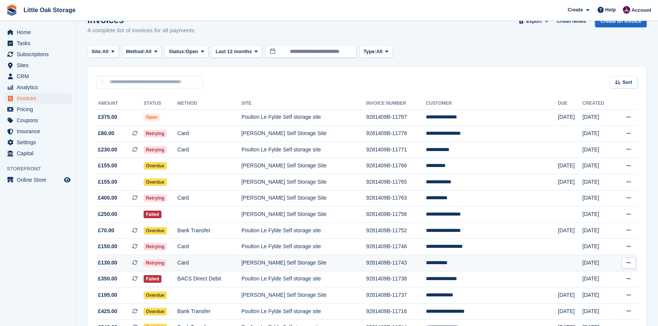
scroll to position [34, 0]
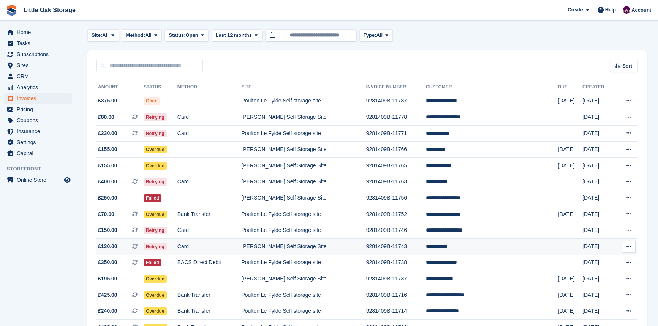
click at [364, 251] on td "[PERSON_NAME] Self Storage Site" at bounding box center [303, 247] width 125 height 16
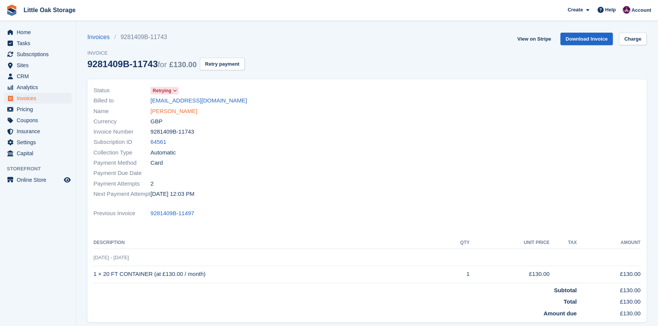
click at [174, 113] on link "James Green" at bounding box center [173, 111] width 47 height 9
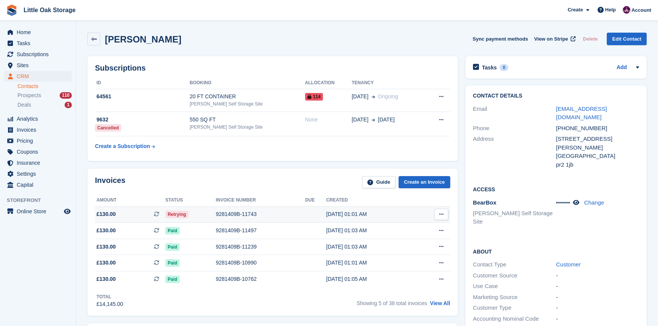
click at [249, 213] on div "9281409B-11743" at bounding box center [260, 215] width 89 height 8
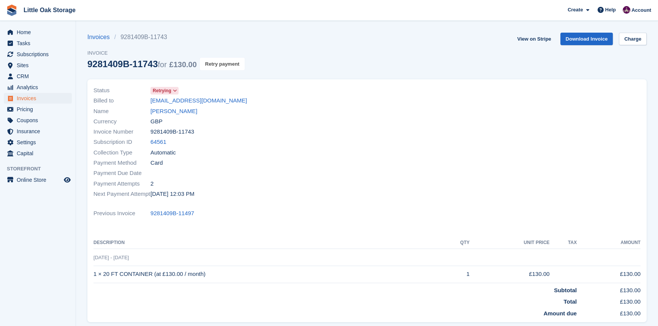
drag, startPoint x: 222, startPoint y: 66, endPoint x: 365, endPoint y: 31, distance: 147.6
click at [222, 66] on button "Retry payment" at bounding box center [222, 64] width 45 height 13
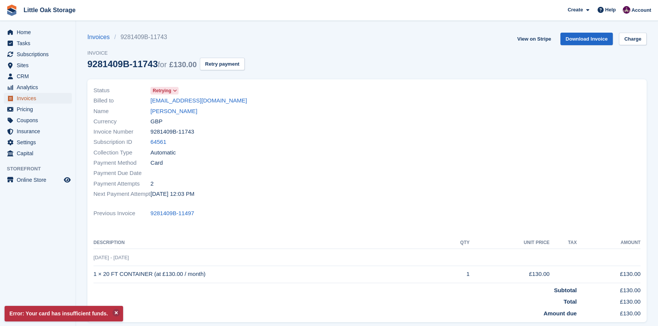
click at [28, 97] on span "Invoices" at bounding box center [40, 98] width 46 height 11
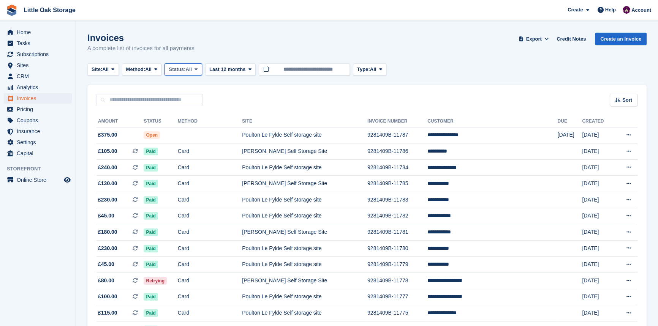
click at [185, 71] on span "Status:" at bounding box center [177, 70] width 17 height 8
click at [186, 126] on link "Open" at bounding box center [201, 129] width 66 height 14
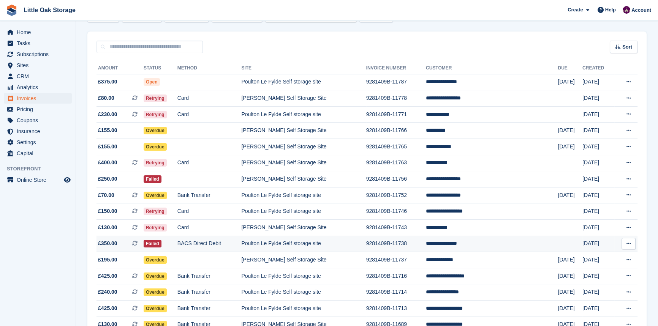
scroll to position [69, 0]
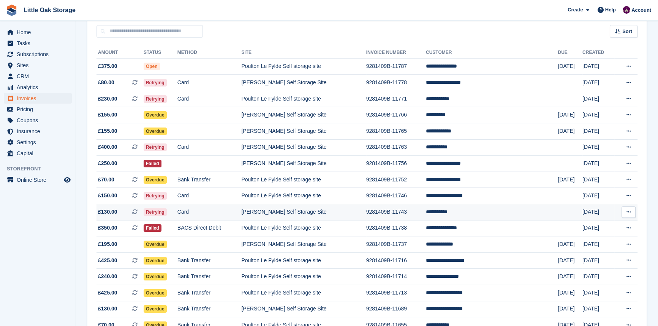
click at [324, 220] on td "[PERSON_NAME] Self Storage Site" at bounding box center [303, 212] width 125 height 16
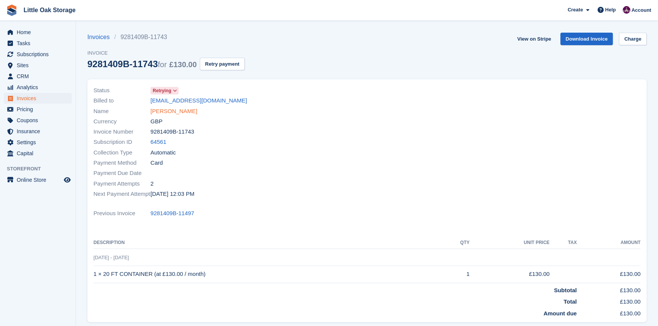
click at [170, 108] on link "[PERSON_NAME]" at bounding box center [173, 111] width 47 height 9
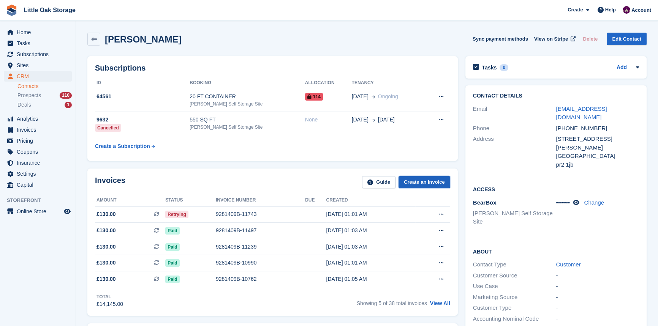
click at [424, 176] on link "Create an Invoice" at bounding box center [425, 182] width 52 height 13
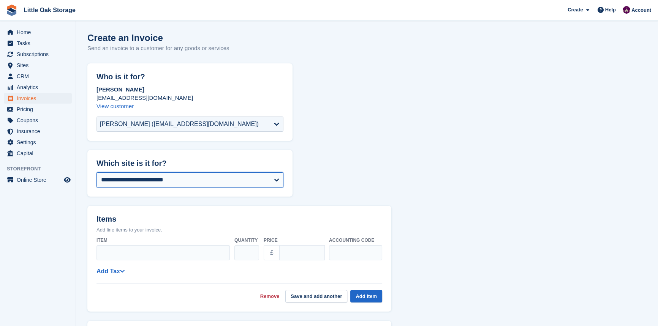
click at [123, 173] on select "**********" at bounding box center [190, 180] width 187 height 15
select select "***"
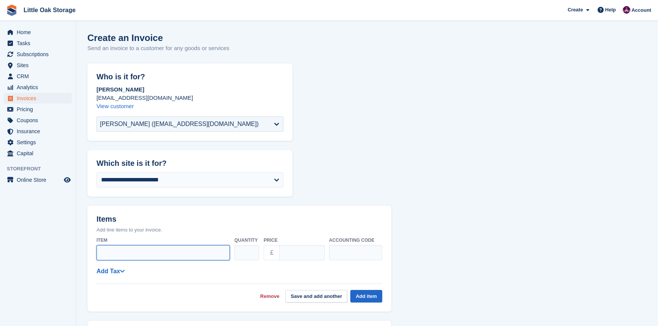
click at [137, 258] on input "Item" at bounding box center [163, 252] width 133 height 15
type input "**********"
drag, startPoint x: 304, startPoint y: 259, endPoint x: 238, endPoint y: 259, distance: 65.4
click at [238, 259] on div "**********" at bounding box center [240, 249] width 286 height 30
type input "******"
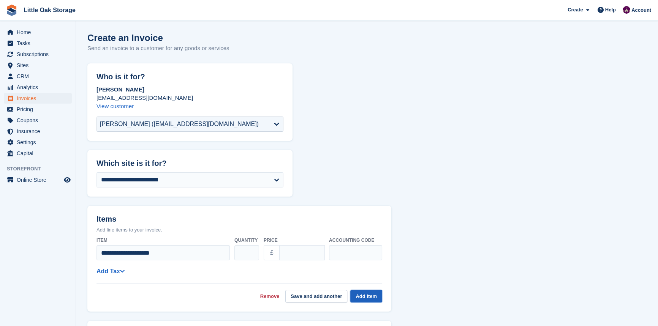
click at [378, 297] on button "Add item" at bounding box center [366, 296] width 32 height 13
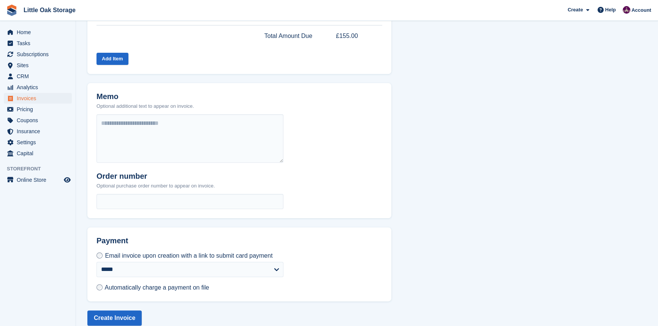
scroll to position [238, 0]
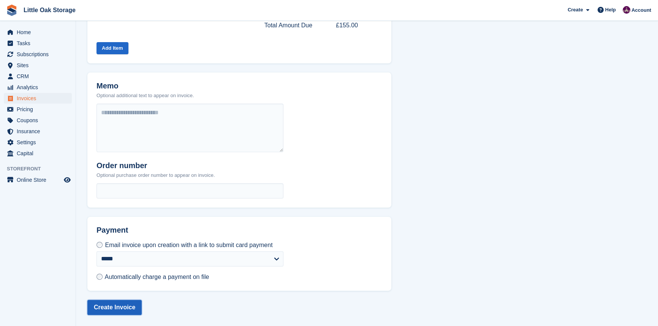
click at [116, 308] on button "Create Invoice" at bounding box center [114, 307] width 54 height 15
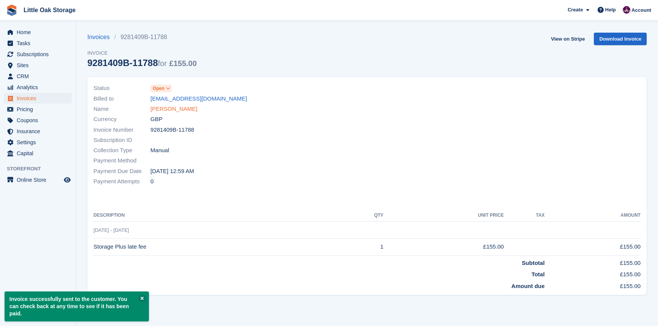
click at [170, 106] on link "[PERSON_NAME]" at bounding box center [173, 109] width 47 height 9
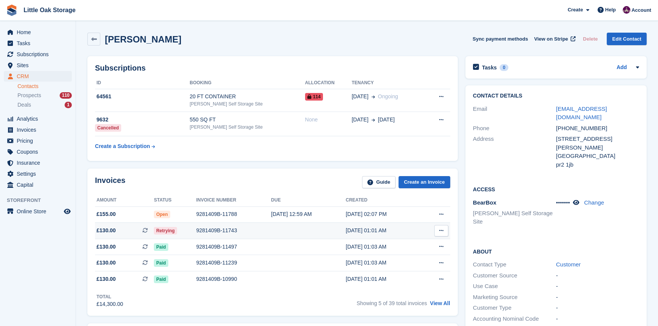
click at [200, 226] on td "9281409B-11743" at bounding box center [233, 231] width 75 height 16
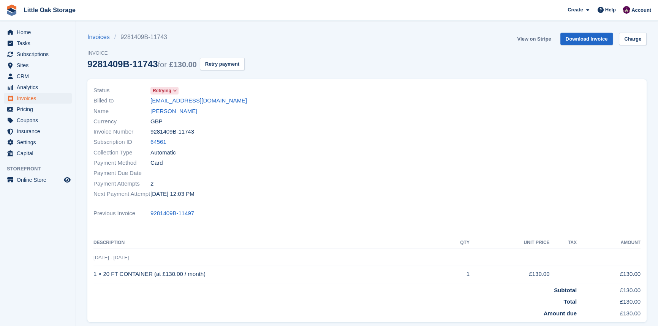
click at [542, 35] on link "View on Stripe" at bounding box center [534, 39] width 40 height 13
click at [28, 96] on span "Invoices" at bounding box center [40, 98] width 46 height 11
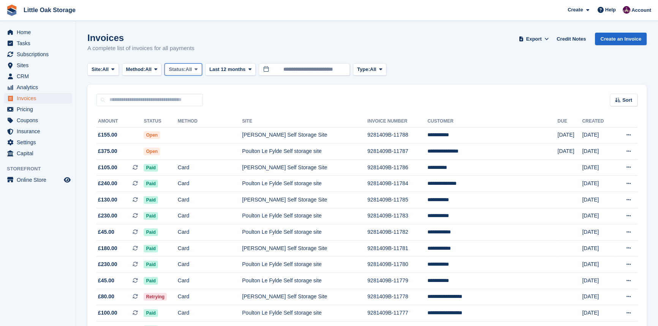
click at [190, 71] on span "All" at bounding box center [189, 70] width 6 height 8
click at [192, 129] on link "Open" at bounding box center [201, 129] width 66 height 14
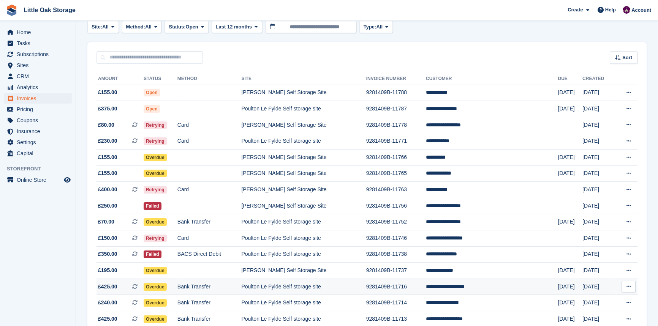
scroll to position [103, 0]
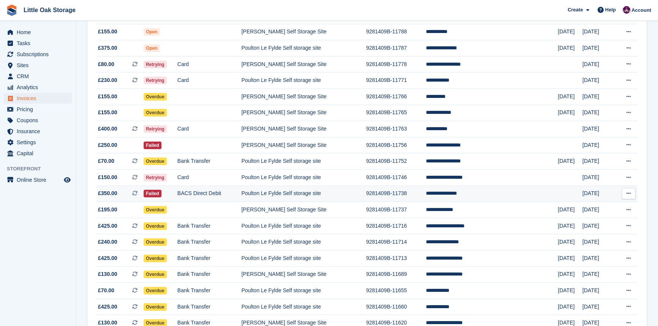
click at [269, 197] on td "Poulton Le Fylde Self storage site" at bounding box center [303, 194] width 125 height 16
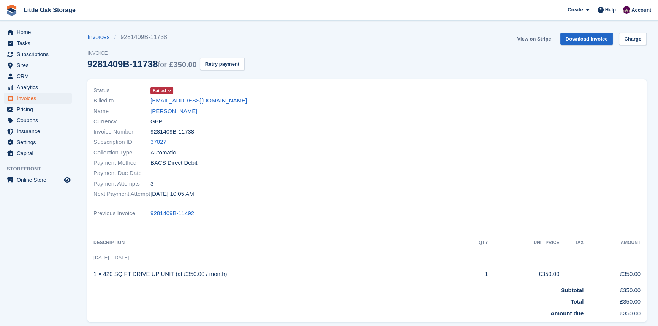
click at [535, 38] on link "View on Stripe" at bounding box center [534, 39] width 40 height 13
click at [27, 98] on span "Invoices" at bounding box center [40, 98] width 46 height 11
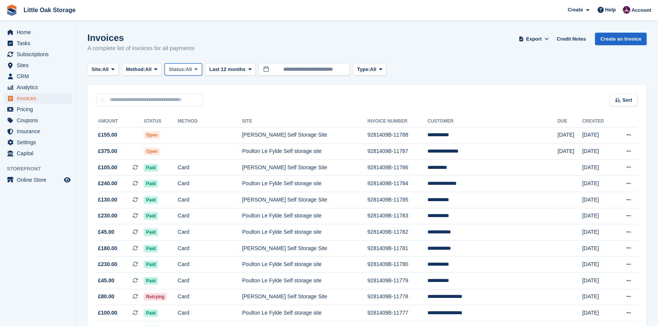
drag, startPoint x: 184, startPoint y: 64, endPoint x: 186, endPoint y: 71, distance: 7.4
click at [185, 64] on button "Status: All" at bounding box center [183, 69] width 37 height 13
click at [187, 128] on link "Open" at bounding box center [201, 129] width 66 height 14
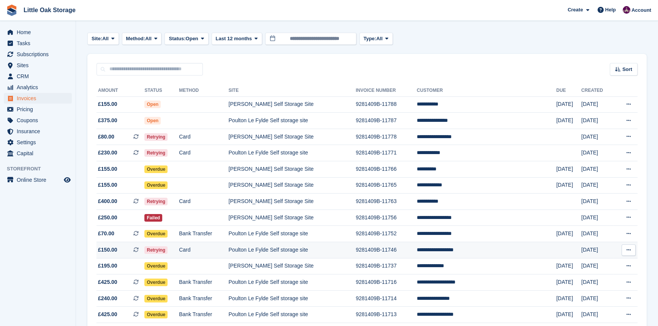
scroll to position [69, 0]
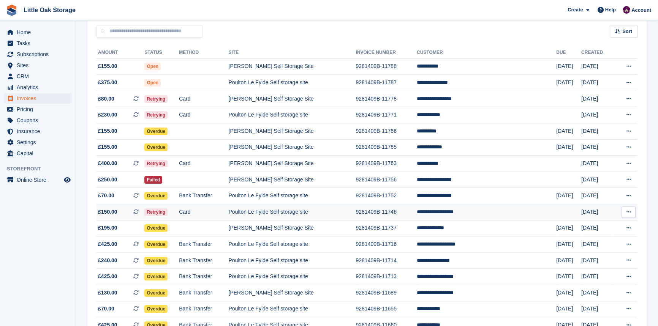
click at [332, 213] on td "Poulton Le Fylde Self storage site" at bounding box center [291, 212] width 127 height 16
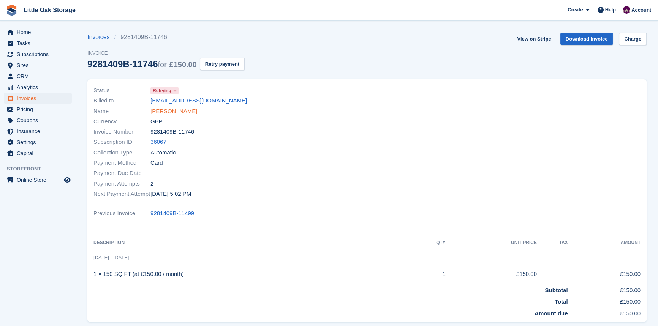
click at [171, 115] on link "[PERSON_NAME]" at bounding box center [173, 111] width 47 height 9
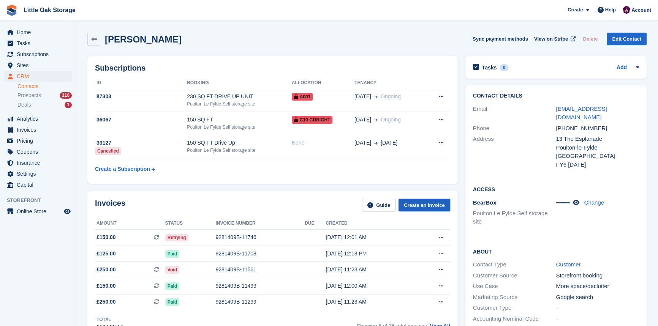
click at [407, 209] on link "Create an Invoice" at bounding box center [425, 205] width 52 height 13
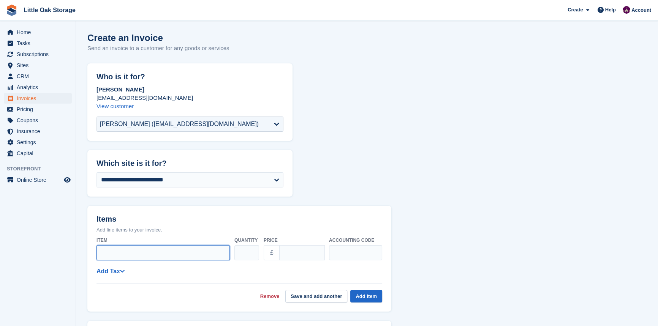
click at [148, 257] on input "Item" at bounding box center [163, 252] width 133 height 15
type input "**********"
click at [279, 299] on link "Remove" at bounding box center [269, 297] width 19 height 8
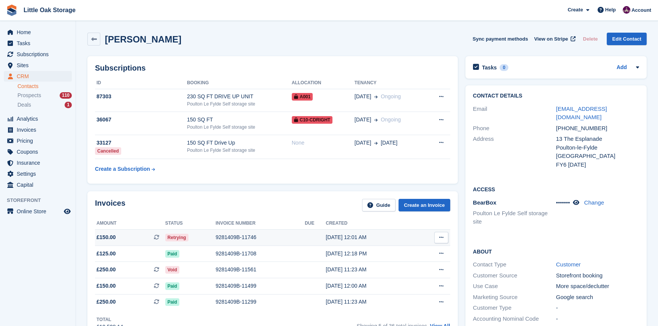
click at [243, 237] on div "9281409B-11746" at bounding box center [259, 238] width 89 height 8
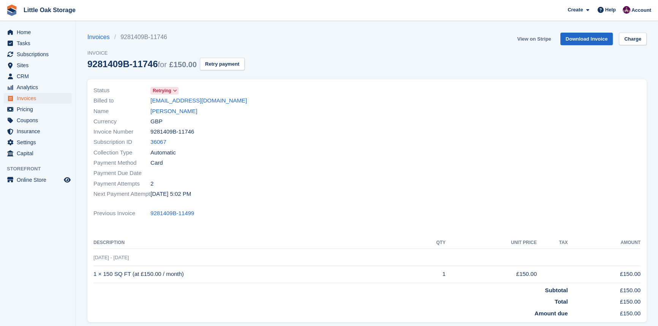
click at [542, 35] on link "View on Stripe" at bounding box center [534, 39] width 40 height 13
click at [177, 113] on link "[PERSON_NAME]" at bounding box center [173, 111] width 47 height 9
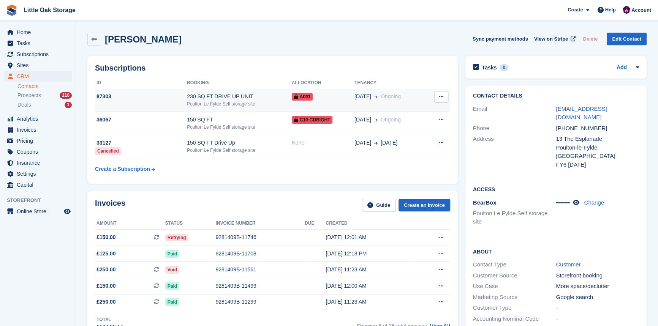
click at [337, 104] on td "A001" at bounding box center [323, 100] width 63 height 23
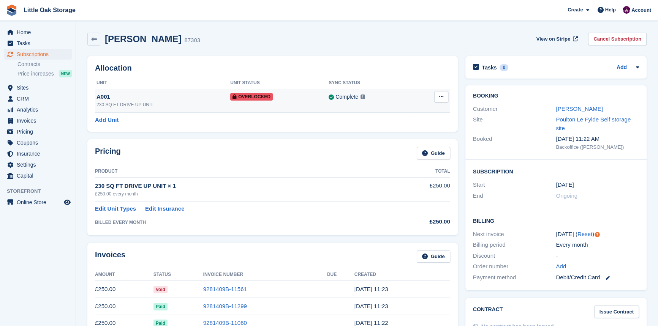
click at [441, 104] on td "Remove Overlock" at bounding box center [431, 101] width 37 height 24
click at [435, 97] on button at bounding box center [441, 96] width 14 height 11
drag, startPoint x: 414, startPoint y: 111, endPoint x: 433, endPoint y: 132, distance: 28.5
click at [414, 111] on p "Remove Overlock" at bounding box center [412, 112] width 66 height 10
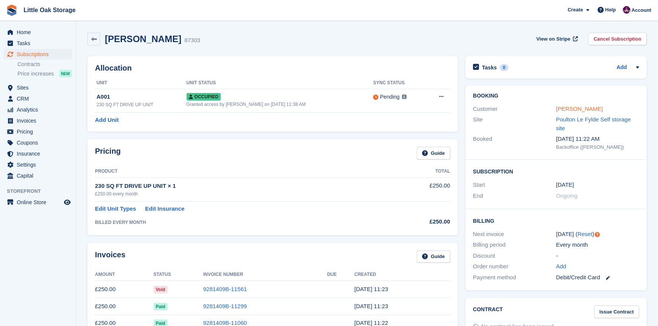
click at [572, 108] on link "Yvonne Haydon-Lloyd" at bounding box center [579, 109] width 47 height 6
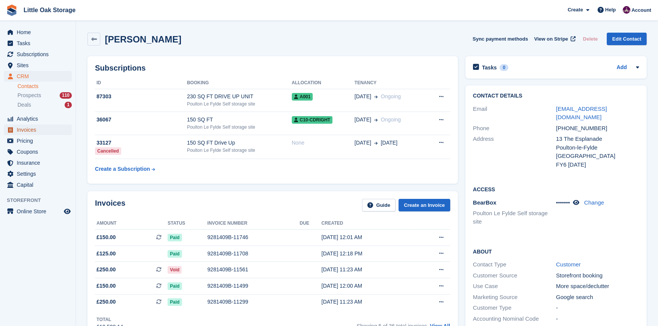
click at [27, 129] on span "Invoices" at bounding box center [40, 130] width 46 height 11
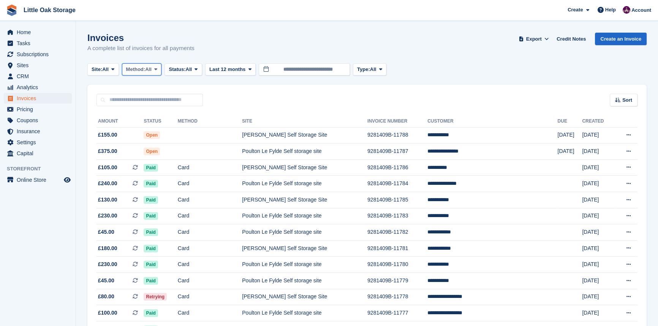
click at [149, 67] on span "All" at bounding box center [148, 70] width 6 height 8
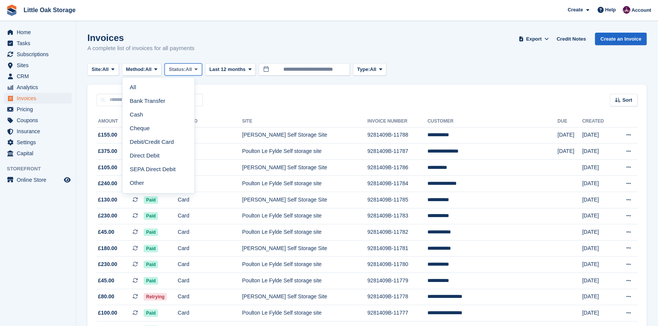
click at [188, 73] on button "Status: All" at bounding box center [183, 69] width 37 height 13
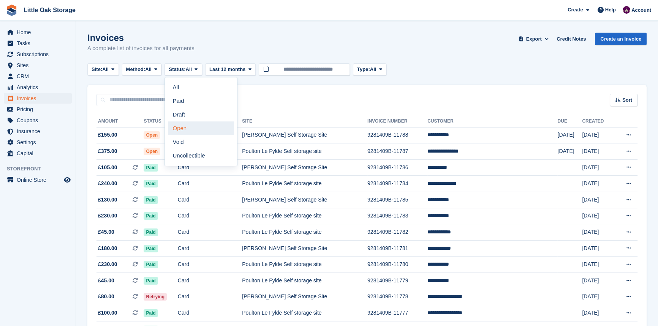
click at [192, 125] on link "Open" at bounding box center [201, 129] width 66 height 14
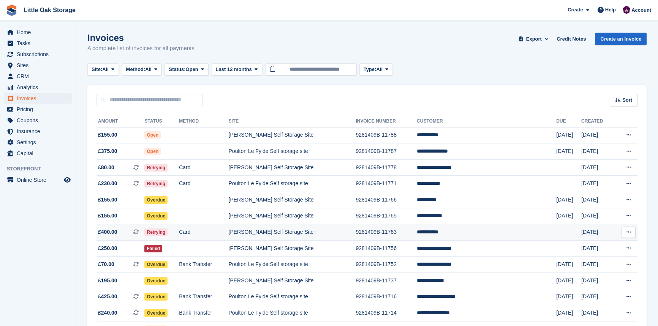
click at [333, 232] on td "[PERSON_NAME] Self Storage Site" at bounding box center [291, 233] width 127 height 16
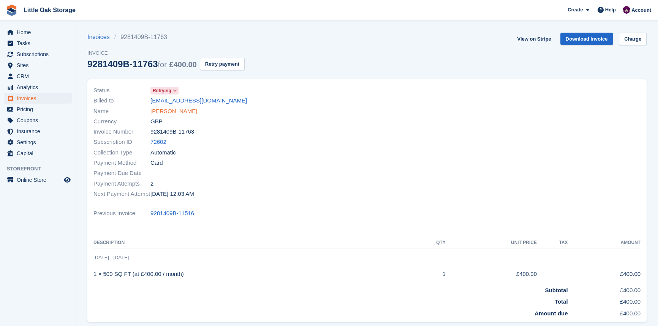
click at [166, 112] on link "[PERSON_NAME]" at bounding box center [173, 111] width 47 height 9
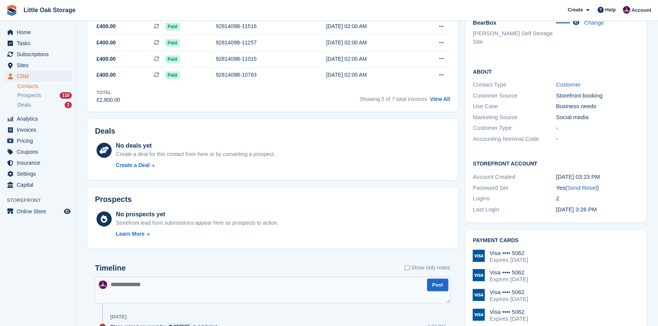
scroll to position [103, 0]
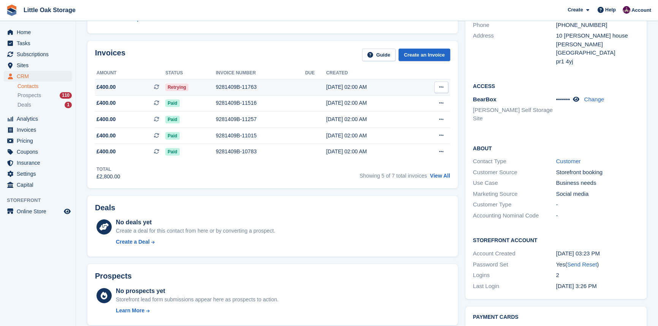
click at [277, 84] on div "9281409B-11763" at bounding box center [260, 87] width 89 height 8
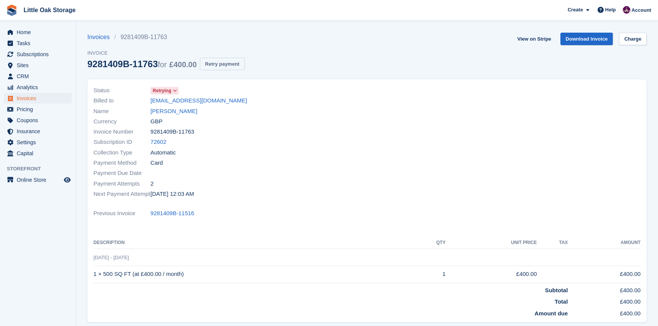
click at [209, 64] on button "Retry payment" at bounding box center [222, 64] width 45 height 13
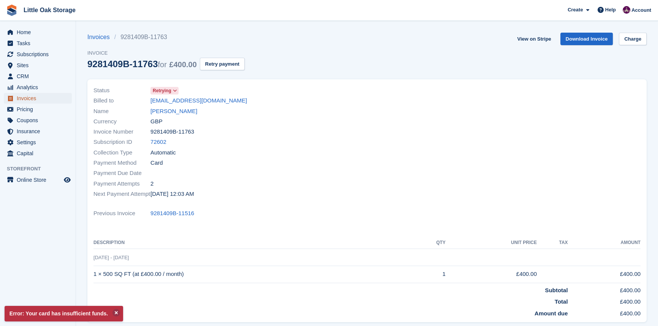
click at [49, 97] on span "Invoices" at bounding box center [40, 98] width 46 height 11
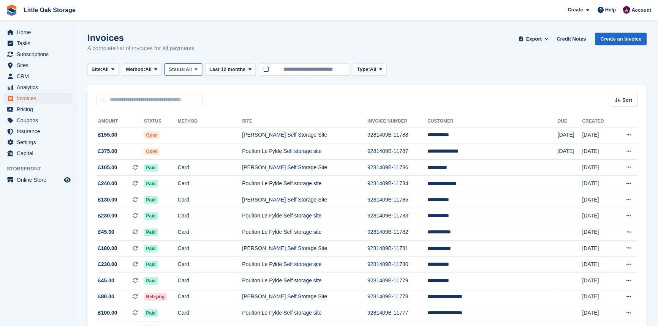
click at [185, 71] on span "Status:" at bounding box center [177, 70] width 17 height 8
click at [192, 126] on link "Open" at bounding box center [201, 129] width 66 height 14
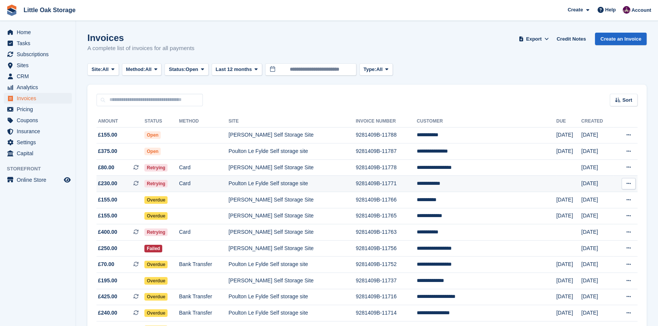
click at [311, 192] on td "Poulton Le Fylde Self storage site" at bounding box center [291, 184] width 127 height 16
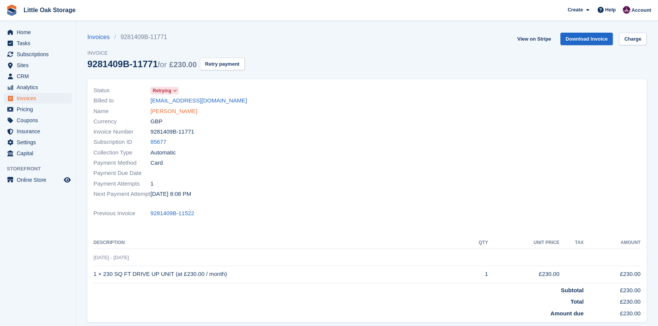
click at [177, 110] on link "Martin Bryan" at bounding box center [173, 111] width 47 height 9
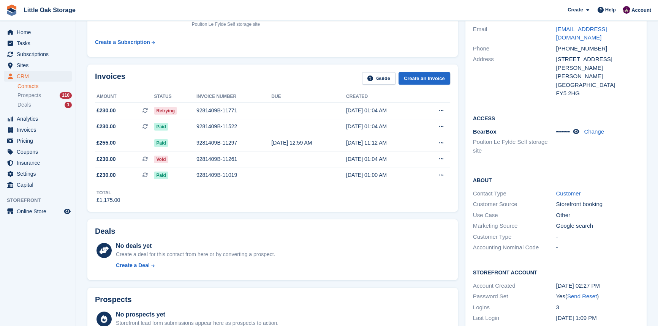
scroll to position [34, 0]
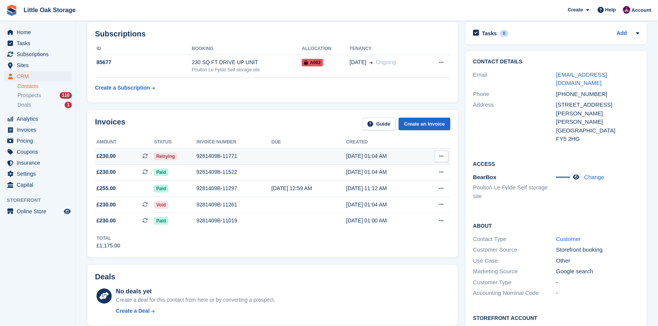
click at [240, 155] on div "9281409B-11771" at bounding box center [233, 156] width 75 height 8
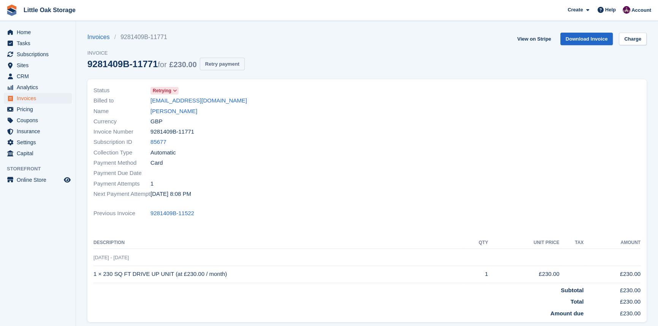
drag, startPoint x: 216, startPoint y: 60, endPoint x: 363, endPoint y: 36, distance: 148.5
click at [216, 60] on button "Retry payment" at bounding box center [222, 64] width 45 height 13
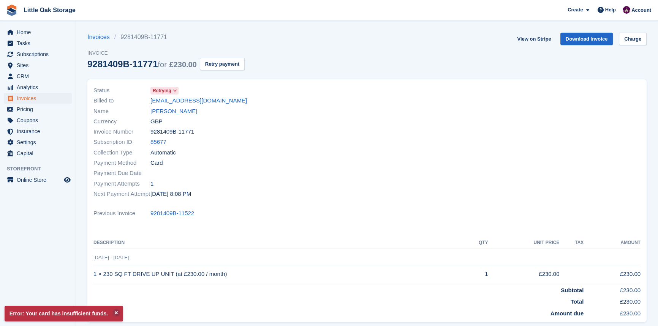
click at [177, 114] on link "Martin Bryan" at bounding box center [173, 111] width 47 height 9
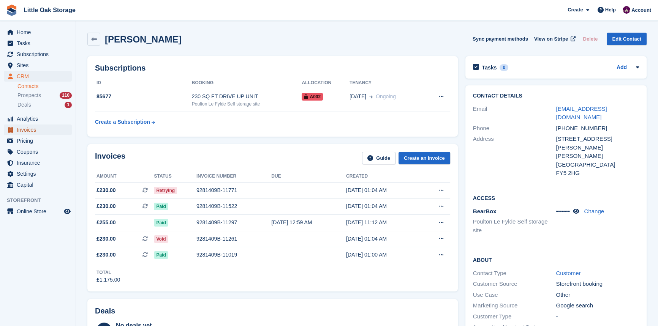
click at [46, 133] on span "Invoices" at bounding box center [40, 130] width 46 height 11
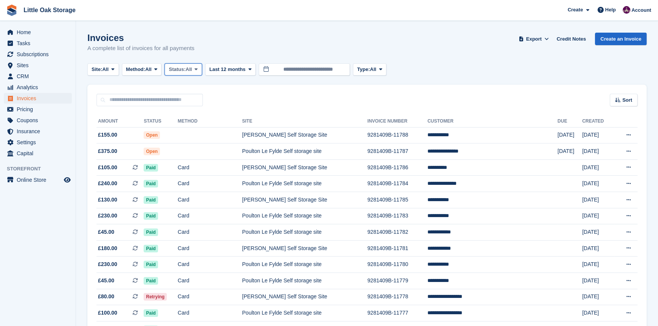
click at [183, 65] on button "Status: All" at bounding box center [183, 69] width 37 height 13
click at [186, 130] on link "Open" at bounding box center [201, 129] width 66 height 14
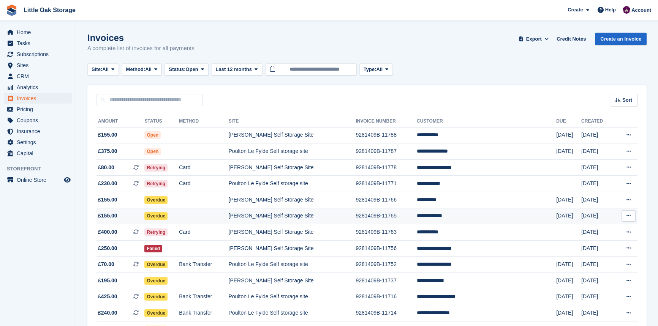
drag, startPoint x: 379, startPoint y: 206, endPoint x: 416, endPoint y: 224, distance: 41.0
click at [356, 206] on td "[PERSON_NAME] Self Storage Site" at bounding box center [291, 200] width 127 height 16
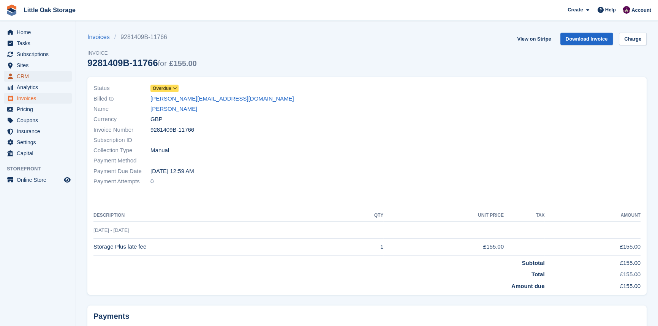
click at [21, 75] on span "CRM" at bounding box center [40, 76] width 46 height 11
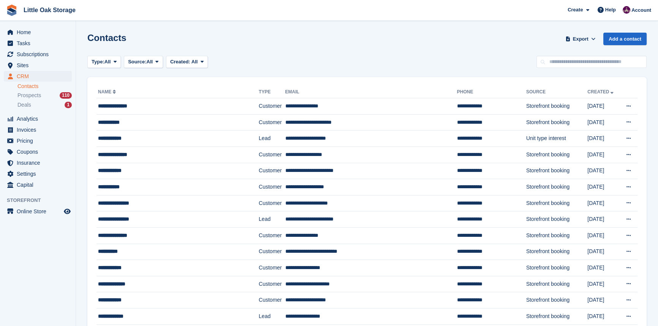
click at [565, 64] on input "text" at bounding box center [592, 62] width 110 height 13
type input "*****"
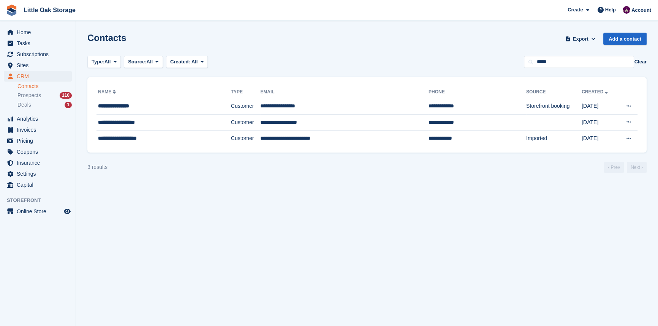
click at [43, 86] on link "Contacts" at bounding box center [44, 86] width 54 height 7
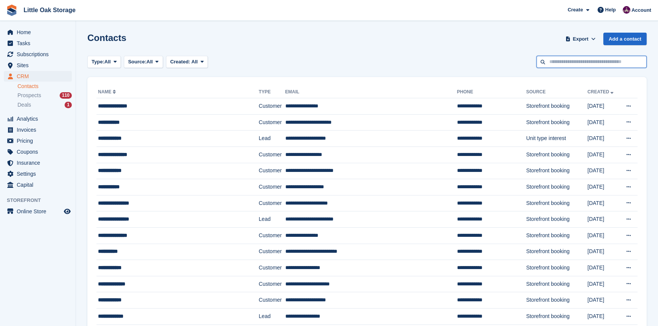
click at [561, 64] on input "text" at bounding box center [592, 62] width 110 height 13
type input "******"
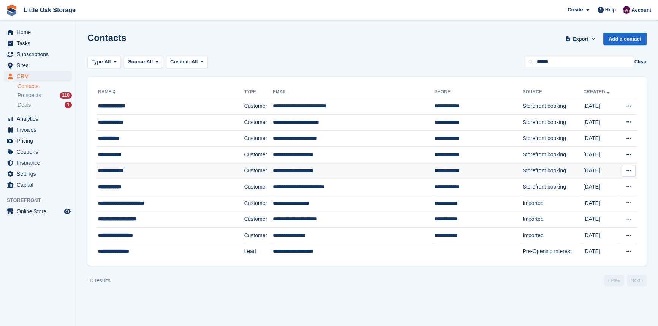
click at [244, 168] on td "Customer" at bounding box center [258, 171] width 28 height 16
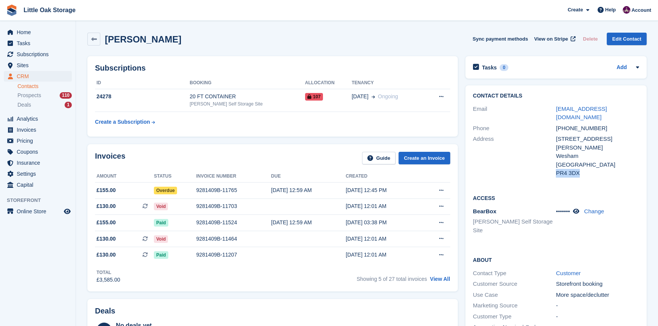
drag, startPoint x: 581, startPoint y: 157, endPoint x: 557, endPoint y: 158, distance: 24.3
click at [557, 169] on div "PR4 3DX" at bounding box center [597, 173] width 83 height 9
copy div "PR4 3DX"
click at [35, 85] on link "Contacts" at bounding box center [44, 86] width 54 height 7
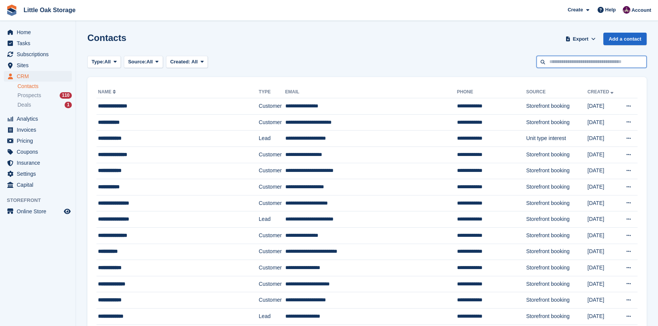
click at [582, 65] on input "text" at bounding box center [592, 62] width 110 height 13
type input "*****"
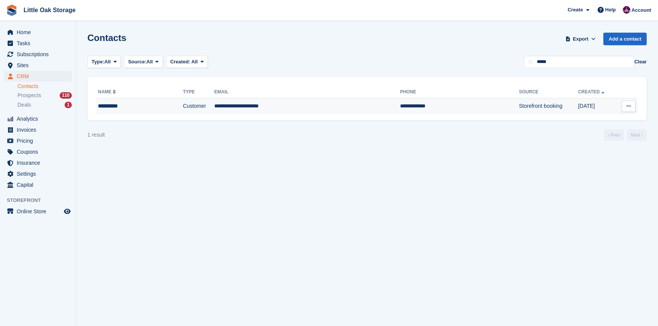
click at [280, 110] on td "**********" at bounding box center [307, 106] width 186 height 16
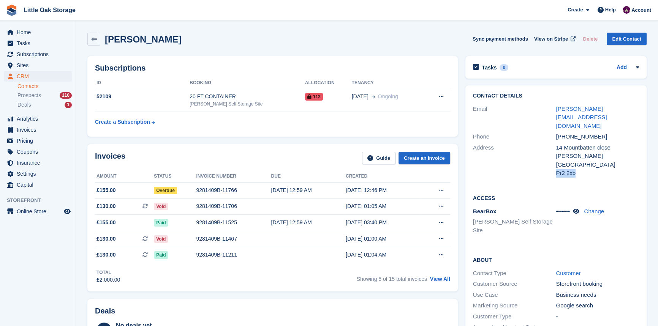
drag, startPoint x: 576, startPoint y: 156, endPoint x: 556, endPoint y: 156, distance: 20.9
click at [556, 169] on div "Pr2 2xb" at bounding box center [597, 173] width 83 height 9
copy div "Pr2 2xb"
click at [27, 86] on link "Contacts" at bounding box center [44, 86] width 54 height 7
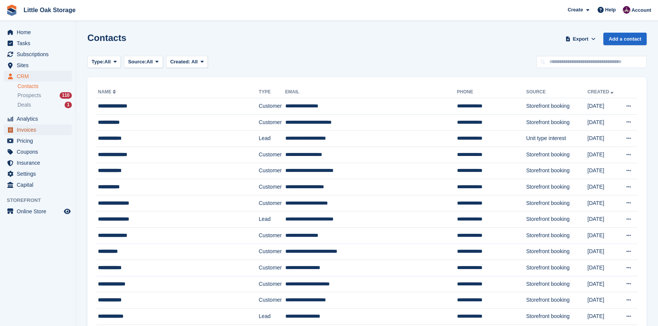
click at [47, 130] on span "Invoices" at bounding box center [40, 130] width 46 height 11
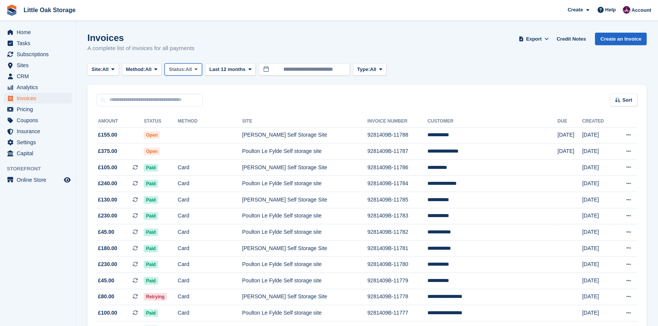
click at [185, 72] on span "Status:" at bounding box center [177, 70] width 17 height 8
click at [195, 127] on link "Open" at bounding box center [201, 129] width 66 height 14
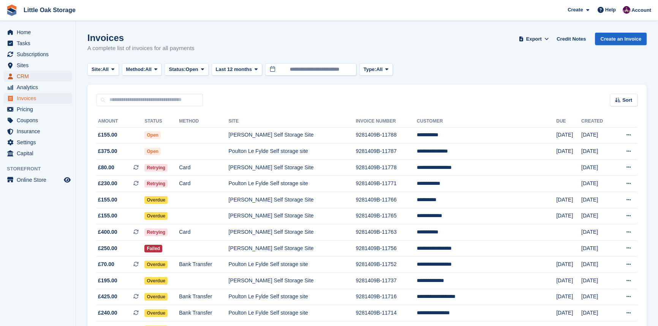
click at [33, 76] on span "CRM" at bounding box center [40, 76] width 46 height 11
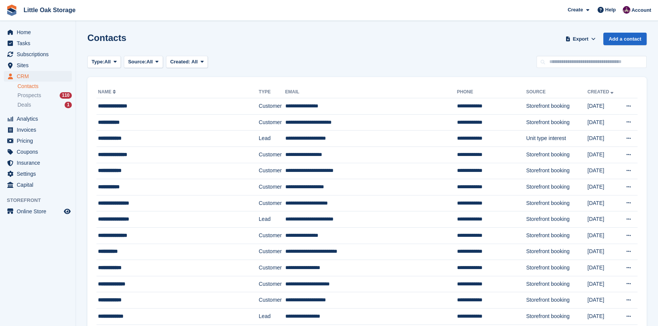
click at [589, 60] on input "text" at bounding box center [592, 62] width 110 height 13
type input "******"
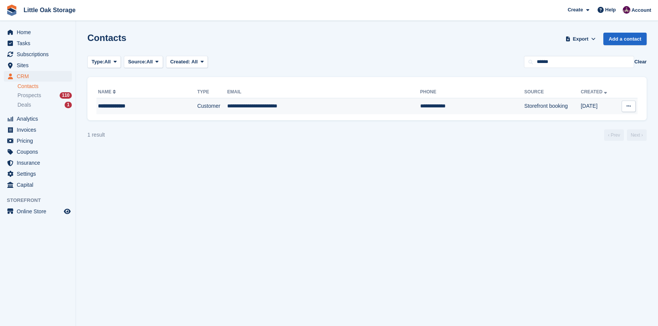
click at [420, 110] on td "**********" at bounding box center [472, 106] width 104 height 16
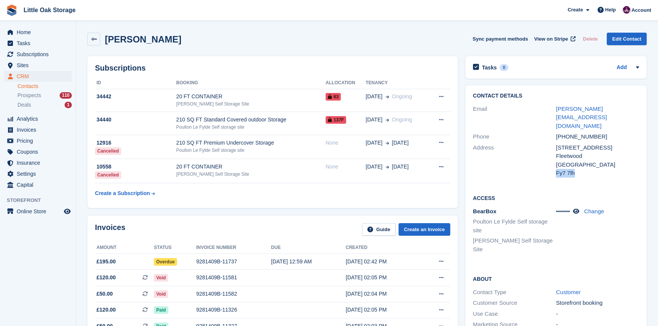
drag, startPoint x: 563, startPoint y: 159, endPoint x: 556, endPoint y: 159, distance: 6.5
click at [556, 169] on div "Fy7 7lh" at bounding box center [597, 173] width 83 height 9
copy div "Fy7 7lh"
click at [34, 86] on link "Contacts" at bounding box center [44, 86] width 54 height 7
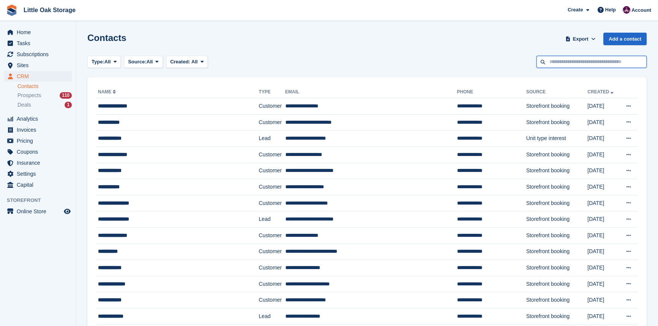
drag, startPoint x: 580, startPoint y: 61, endPoint x: 587, endPoint y: 61, distance: 6.5
click at [580, 61] on input "text" at bounding box center [592, 62] width 110 height 13
type input "****"
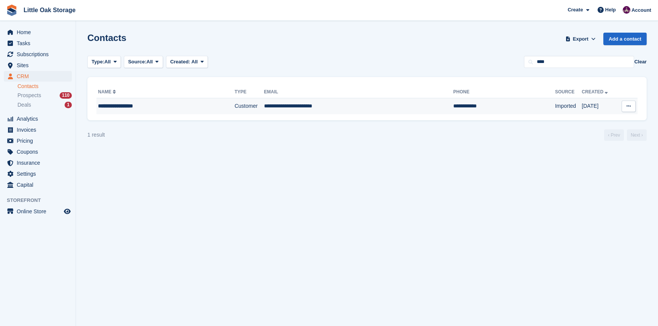
click at [234, 102] on td "Customer" at bounding box center [248, 106] width 29 height 16
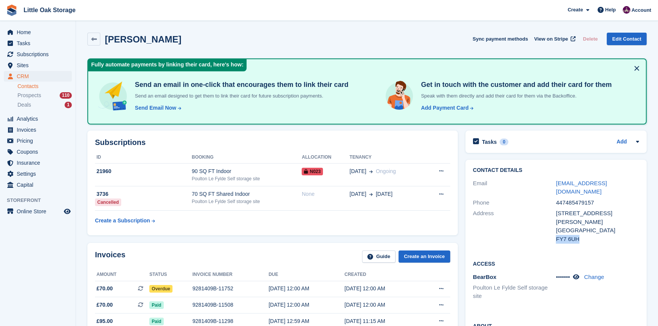
drag, startPoint x: 570, startPoint y: 233, endPoint x: 556, endPoint y: 231, distance: 13.9
click at [556, 235] on div "FY7 6UH" at bounding box center [597, 239] width 83 height 9
copy div "FY7 6UH"
click at [24, 87] on link "Contacts" at bounding box center [44, 86] width 54 height 7
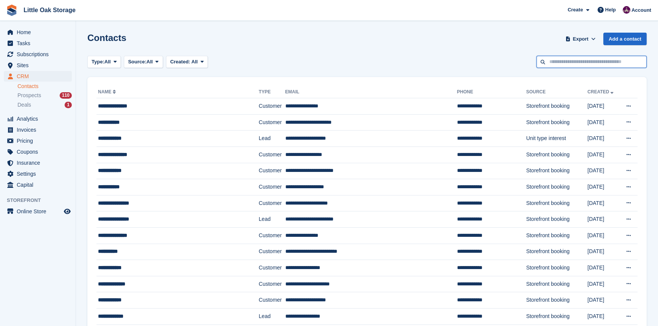
drag, startPoint x: 587, startPoint y: 60, endPoint x: 589, endPoint y: 65, distance: 5.8
click at [587, 60] on input "text" at bounding box center [592, 62] width 110 height 13
type input "****"
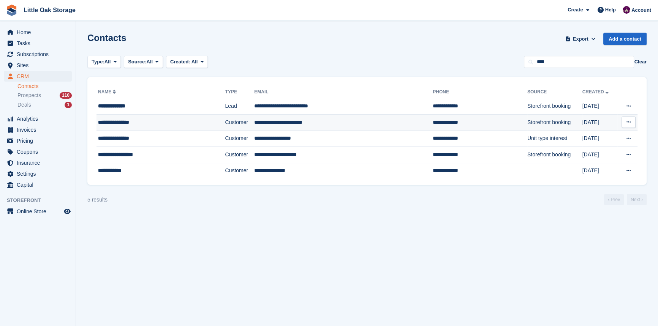
click at [256, 122] on td "**********" at bounding box center [343, 122] width 179 height 16
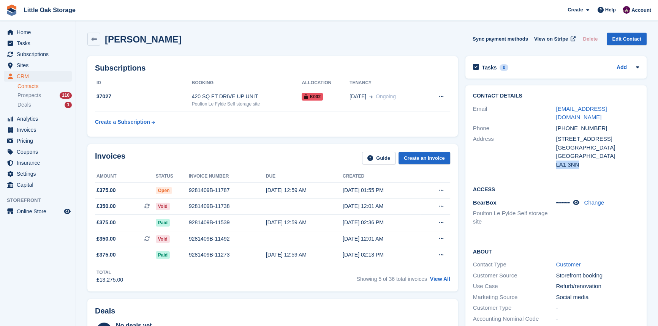
drag, startPoint x: 0, startPoint y: 0, endPoint x: 557, endPoint y: 157, distance: 578.7
click at [557, 161] on div "LA1 3NN" at bounding box center [597, 165] width 83 height 9
copy div "LA1 3NN"
click at [43, 130] on span "Invoices" at bounding box center [40, 130] width 46 height 11
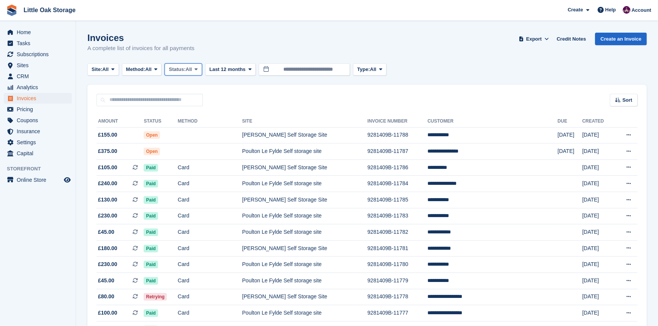
click at [192, 69] on span "All" at bounding box center [189, 70] width 6 height 8
click at [190, 131] on link "Open" at bounding box center [201, 129] width 66 height 14
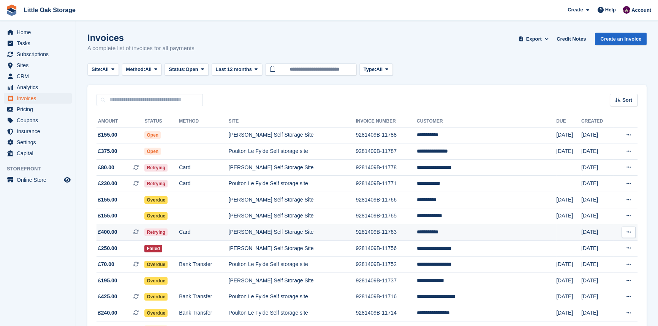
click at [389, 238] on td "9281409B-11763" at bounding box center [386, 233] width 61 height 16
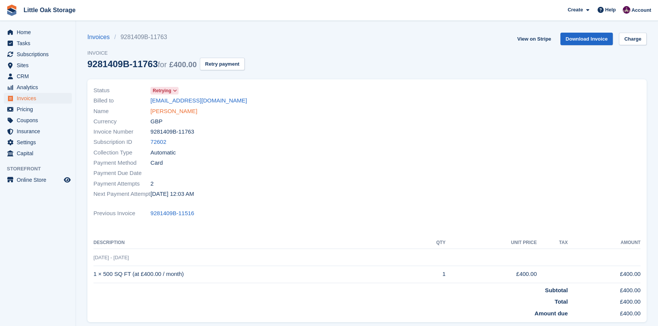
click at [174, 110] on link "[PERSON_NAME]" at bounding box center [173, 111] width 47 height 9
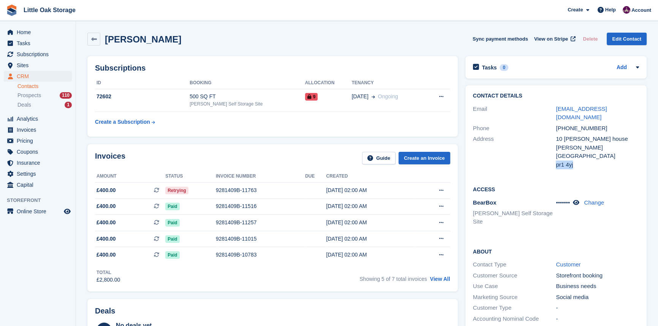
drag, startPoint x: 574, startPoint y: 158, endPoint x: 557, endPoint y: 157, distance: 17.1
click at [557, 161] on div "pr1 4yj" at bounding box center [597, 165] width 83 height 9
copy div "pr1 4yj"
click at [41, 86] on link "Contacts" at bounding box center [44, 86] width 54 height 7
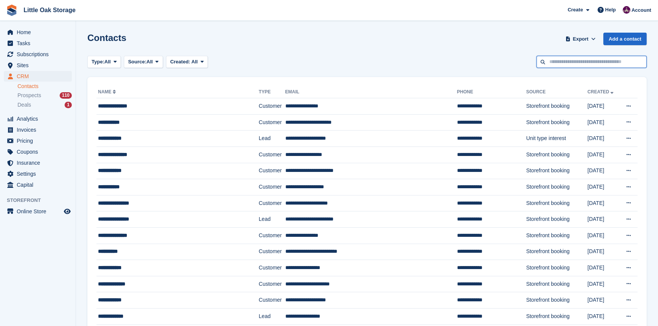
click at [575, 57] on input "text" at bounding box center [592, 62] width 110 height 13
type input "******"
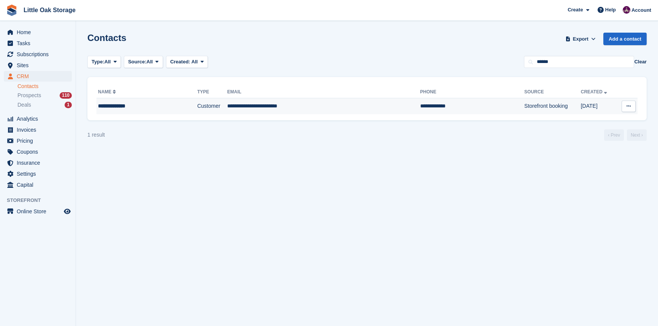
click at [197, 109] on td "Customer" at bounding box center [212, 106] width 30 height 16
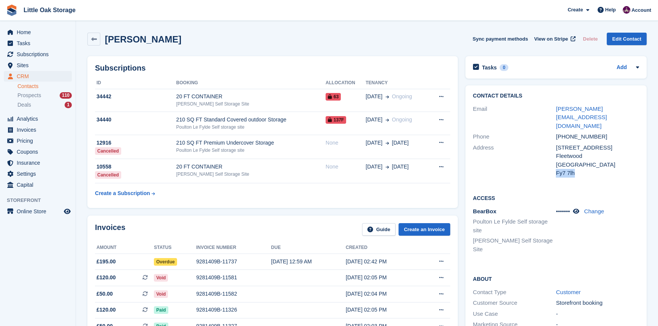
drag, startPoint x: 573, startPoint y: 158, endPoint x: 556, endPoint y: 158, distance: 16.3
click at [556, 169] on div "Fy7 7lh" at bounding box center [597, 173] width 83 height 9
copy div "Fy7 7lh"
click at [27, 89] on link "Contacts" at bounding box center [44, 86] width 54 height 7
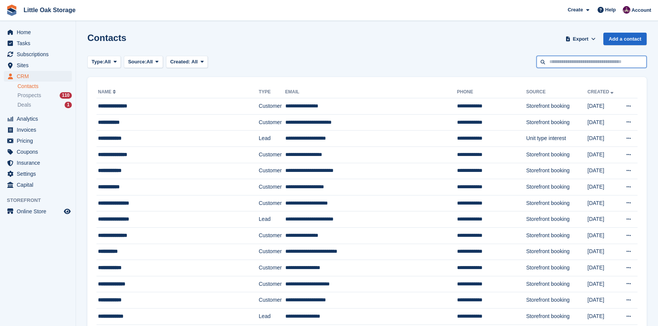
click at [559, 61] on input "text" at bounding box center [592, 62] width 110 height 13
type input "*****"
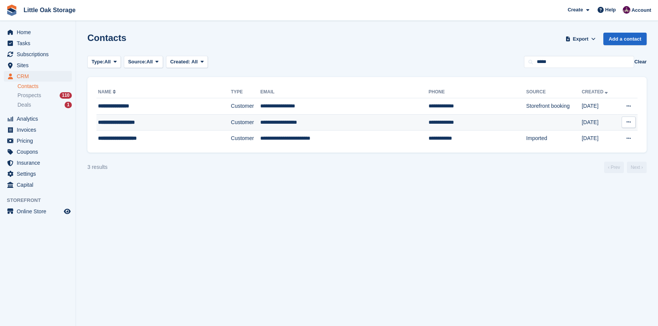
click at [261, 125] on td "**********" at bounding box center [344, 122] width 168 height 16
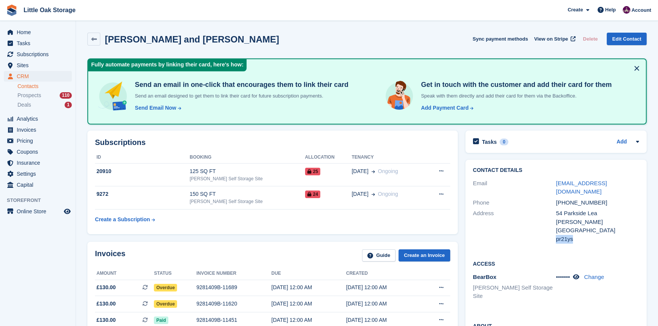
drag, startPoint x: 573, startPoint y: 230, endPoint x: 556, endPoint y: 230, distance: 17.1
click at [556, 235] on div "pr21ys" at bounding box center [597, 239] width 83 height 9
copy div "pr21ys"
click at [39, 86] on link "Contacts" at bounding box center [44, 86] width 54 height 7
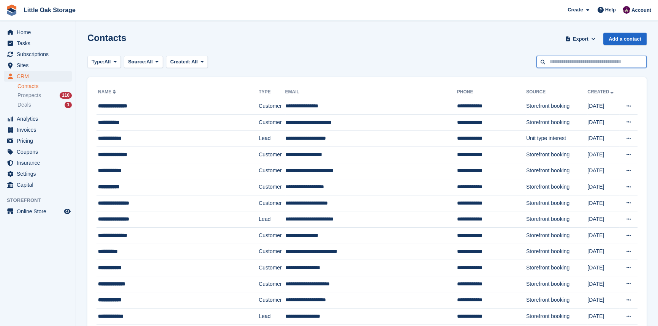
click at [581, 59] on input "text" at bounding box center [592, 62] width 110 height 13
type input "******"
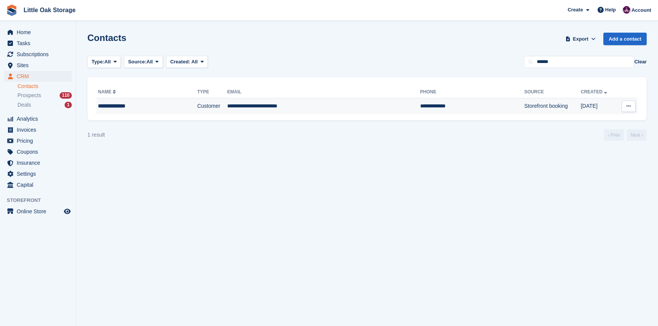
click at [420, 111] on td "**********" at bounding box center [472, 106] width 104 height 16
